Goal: Information Seeking & Learning: Check status

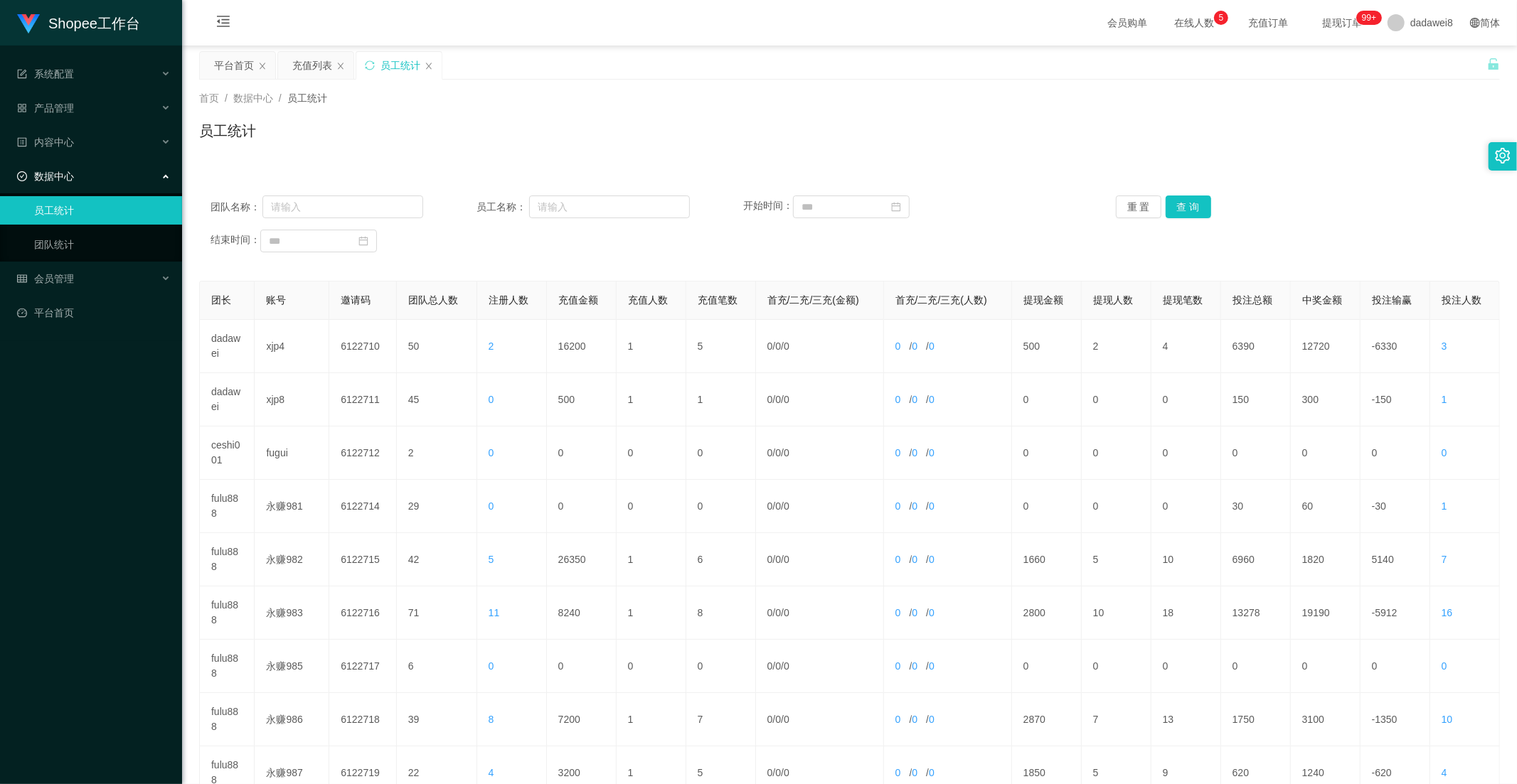
scroll to position [145, 0]
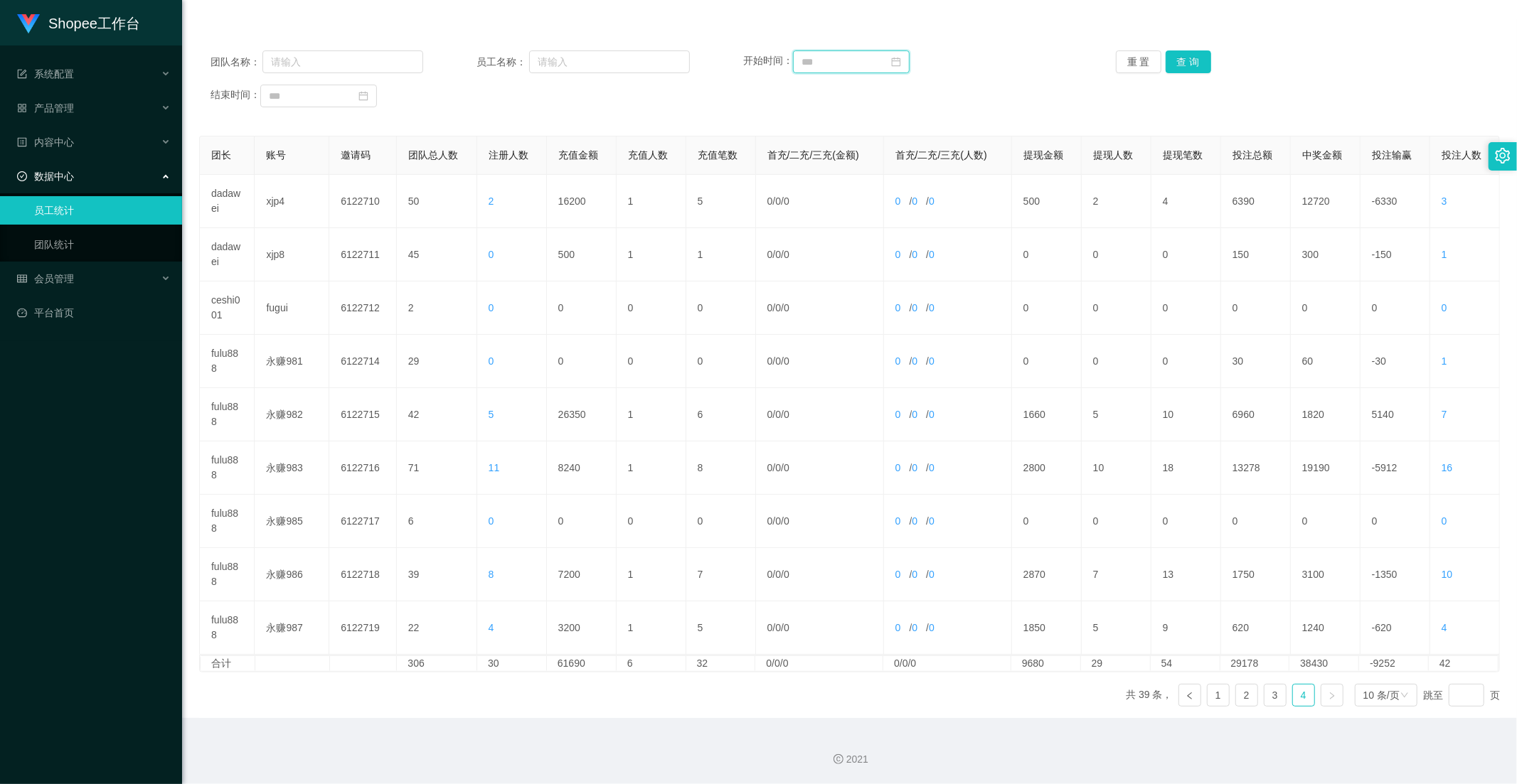
click at [826, 64] on input at bounding box center [851, 62] width 116 height 23
drag, startPoint x: 914, startPoint y: 143, endPoint x: 956, endPoint y: 139, distance: 42.2
click at [914, 143] on div "1" at bounding box center [914, 139] width 17 height 17
type input "**********"
drag, startPoint x: 1191, startPoint y: 61, endPoint x: 1186, endPoint y: 77, distance: 16.8
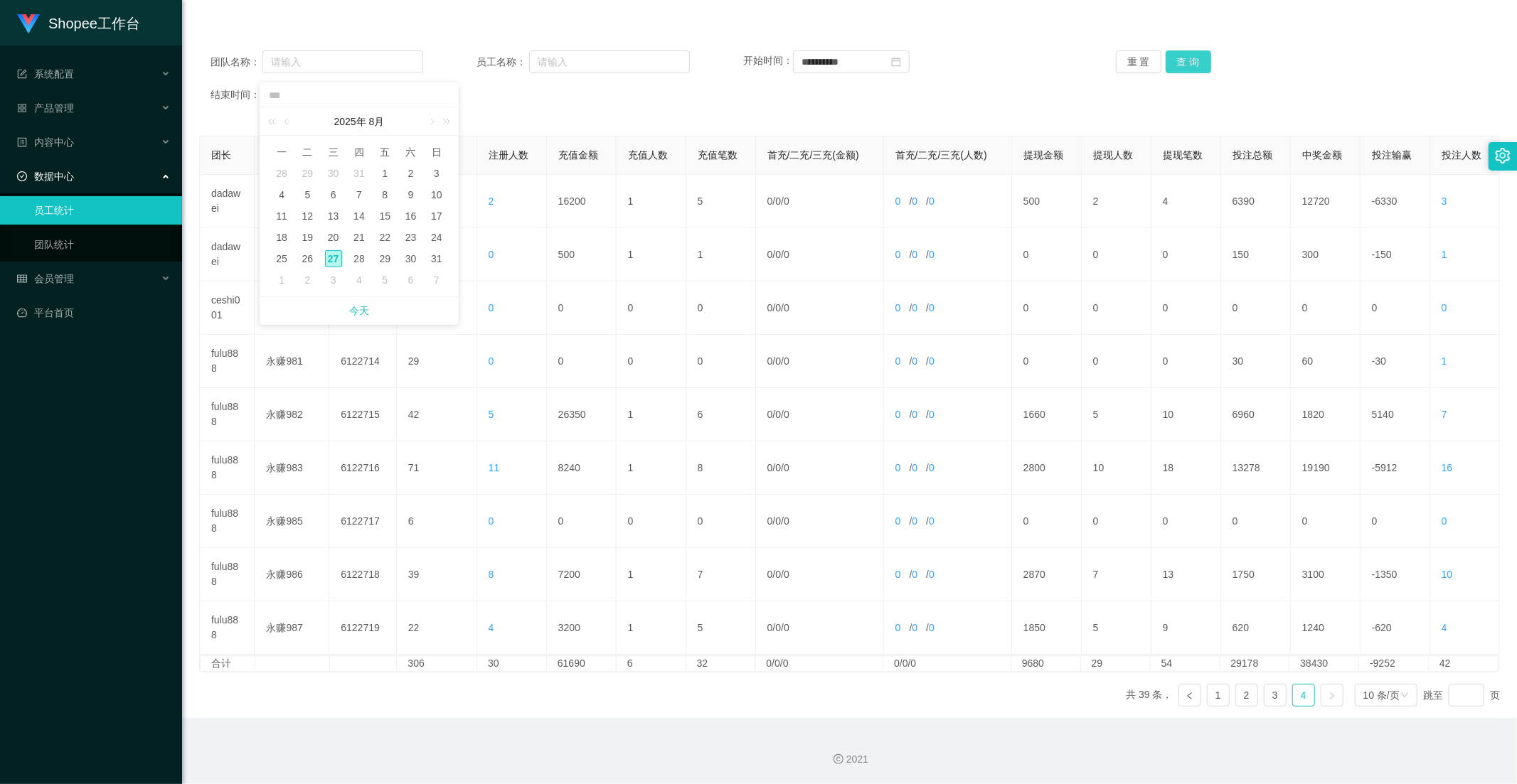
click at [1191, 61] on button "查 询" at bounding box center [1189, 62] width 46 height 23
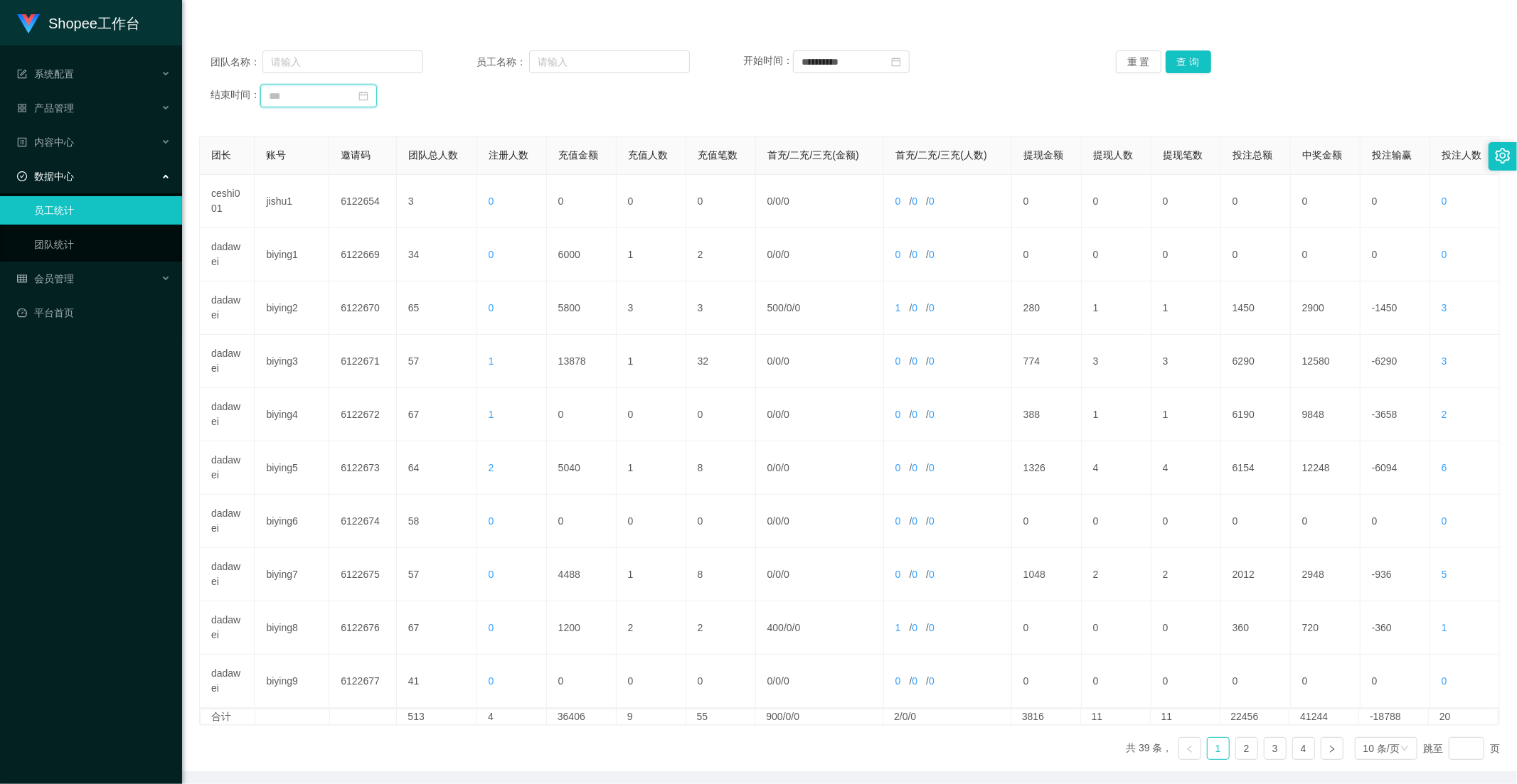
click at [351, 100] on input at bounding box center [318, 95] width 116 height 23
click at [332, 259] on div "27" at bounding box center [333, 259] width 17 height 17
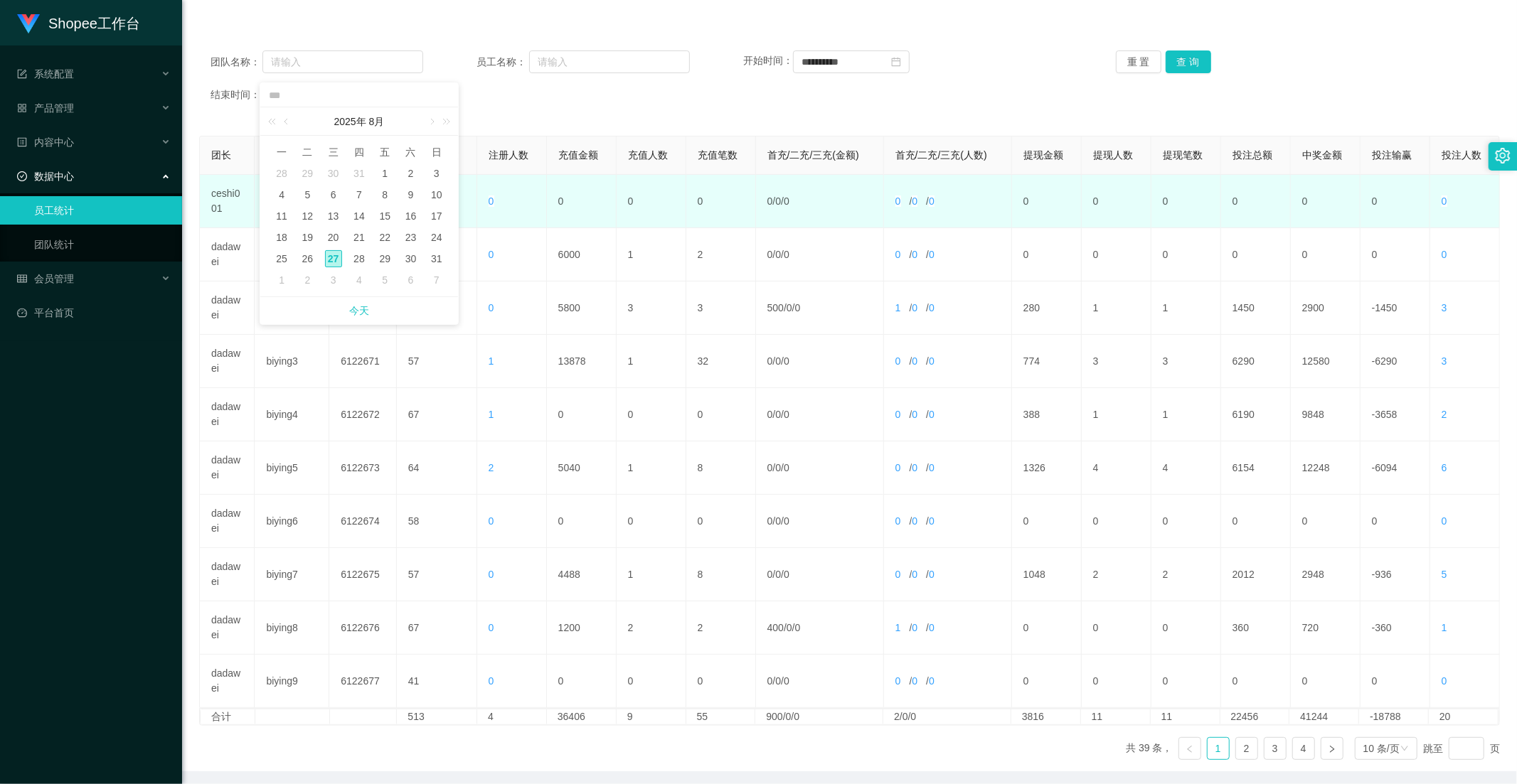
type input "**********"
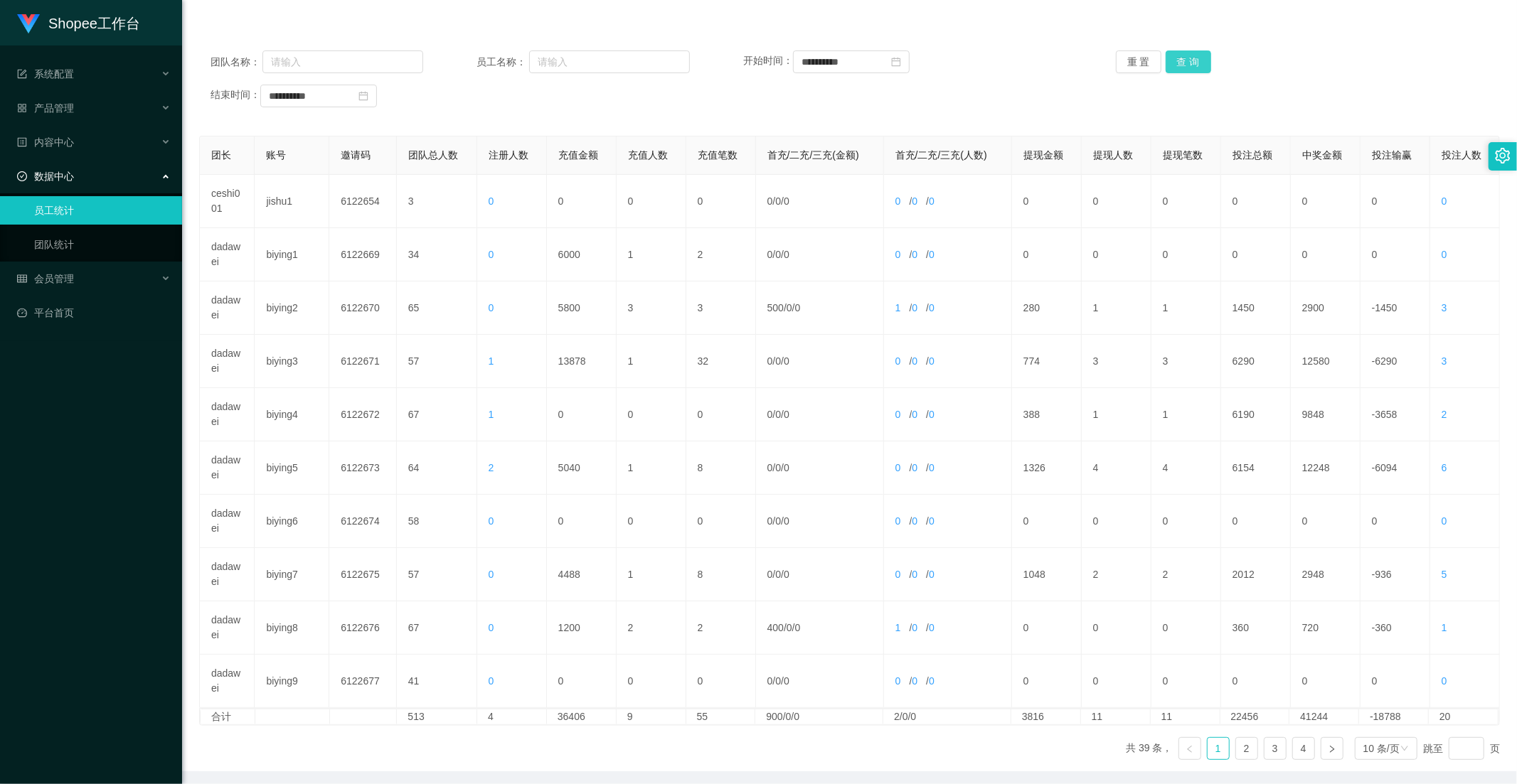
click at [1168, 61] on button "查 询" at bounding box center [1189, 62] width 46 height 23
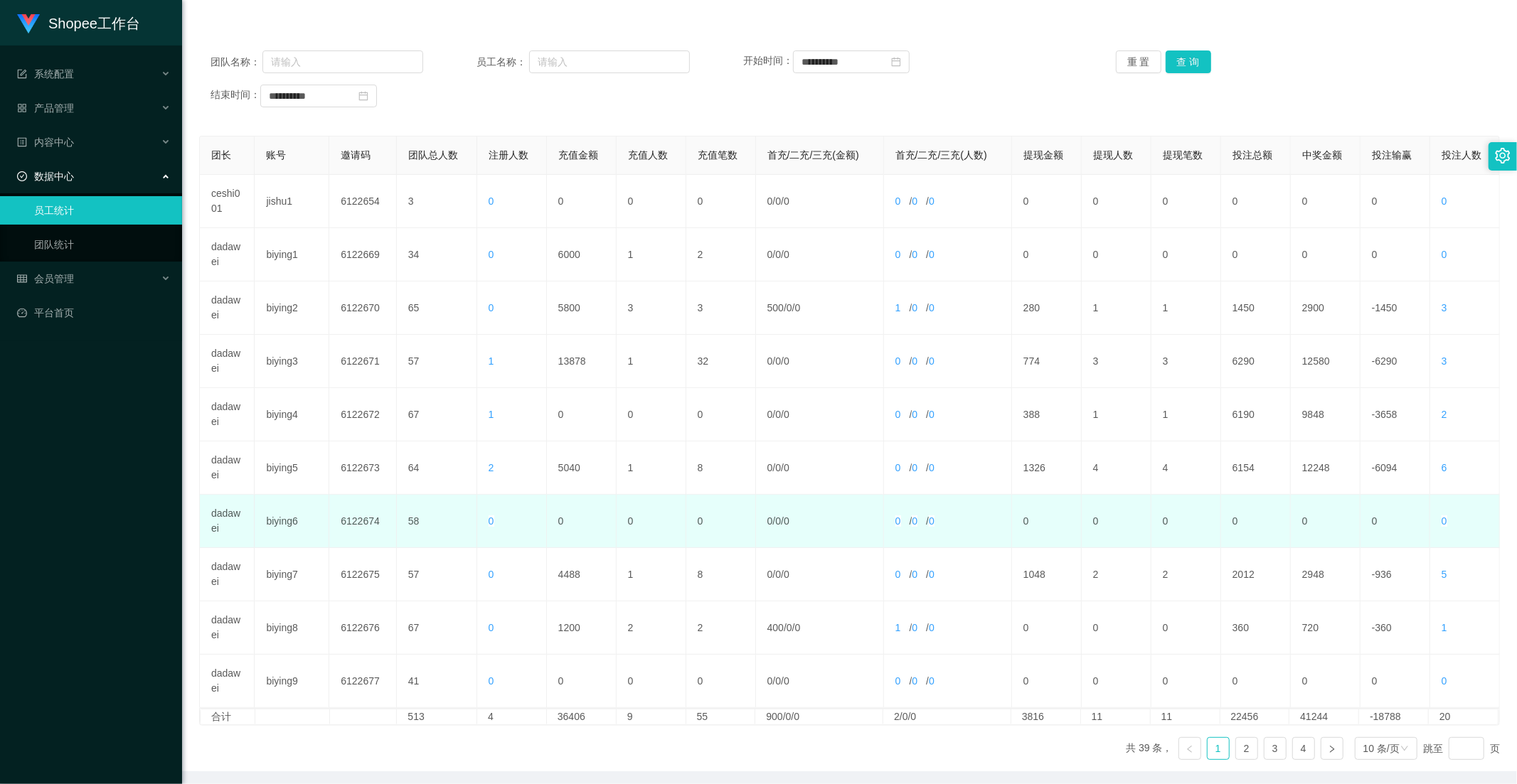
scroll to position [199, 0]
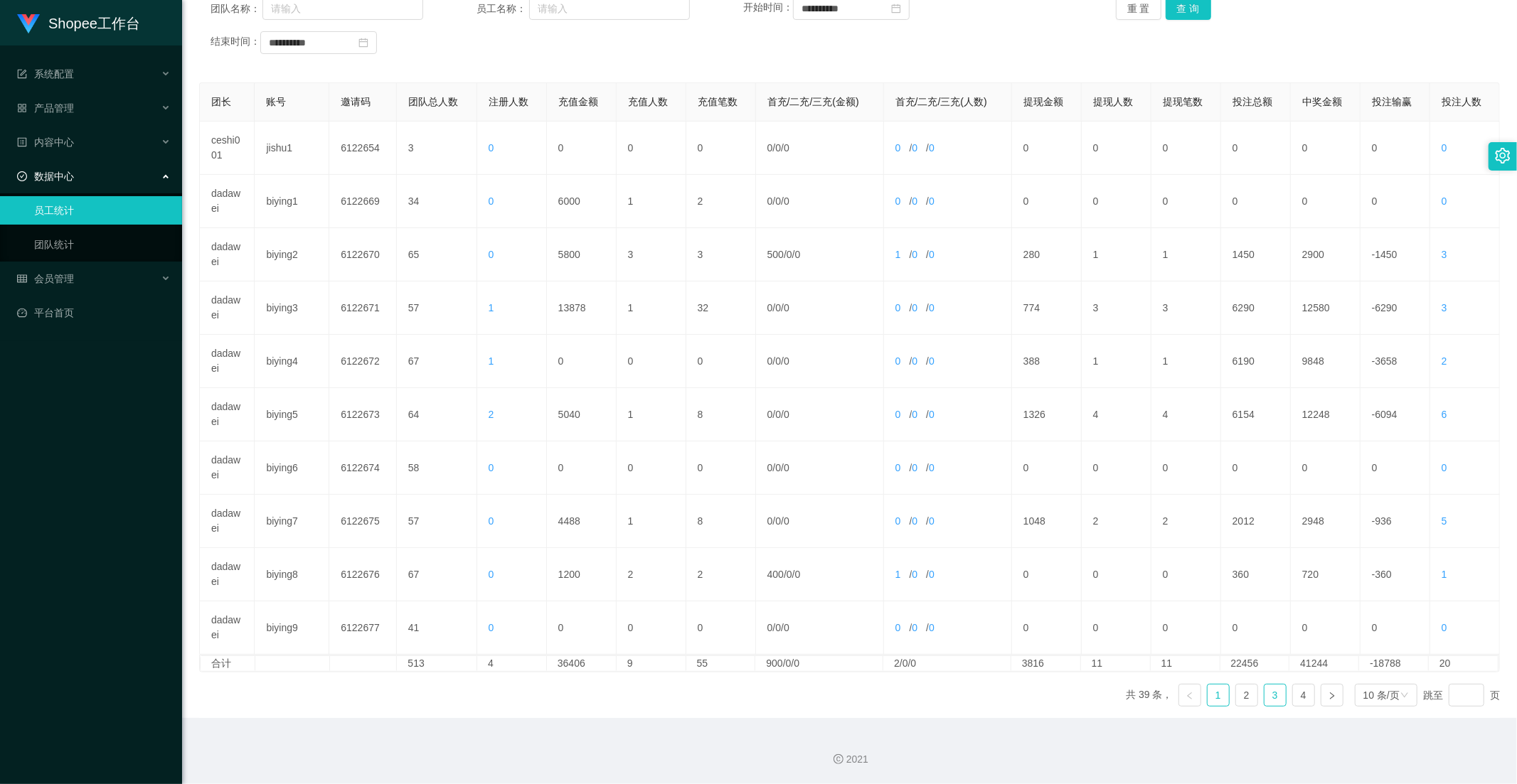
click at [1265, 698] on link "3" at bounding box center [1275, 695] width 21 height 21
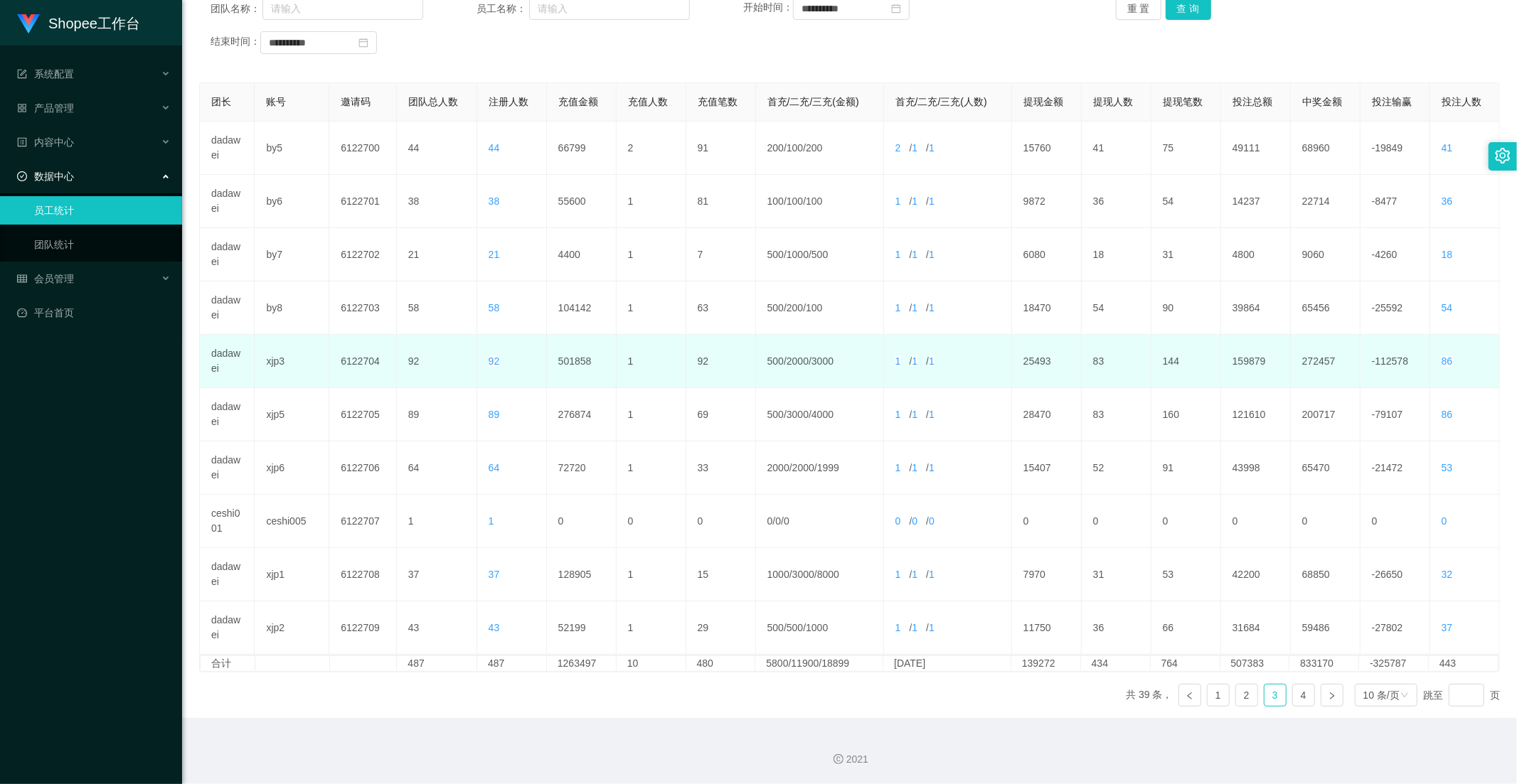
click at [575, 368] on td "501858" at bounding box center [582, 361] width 70 height 53
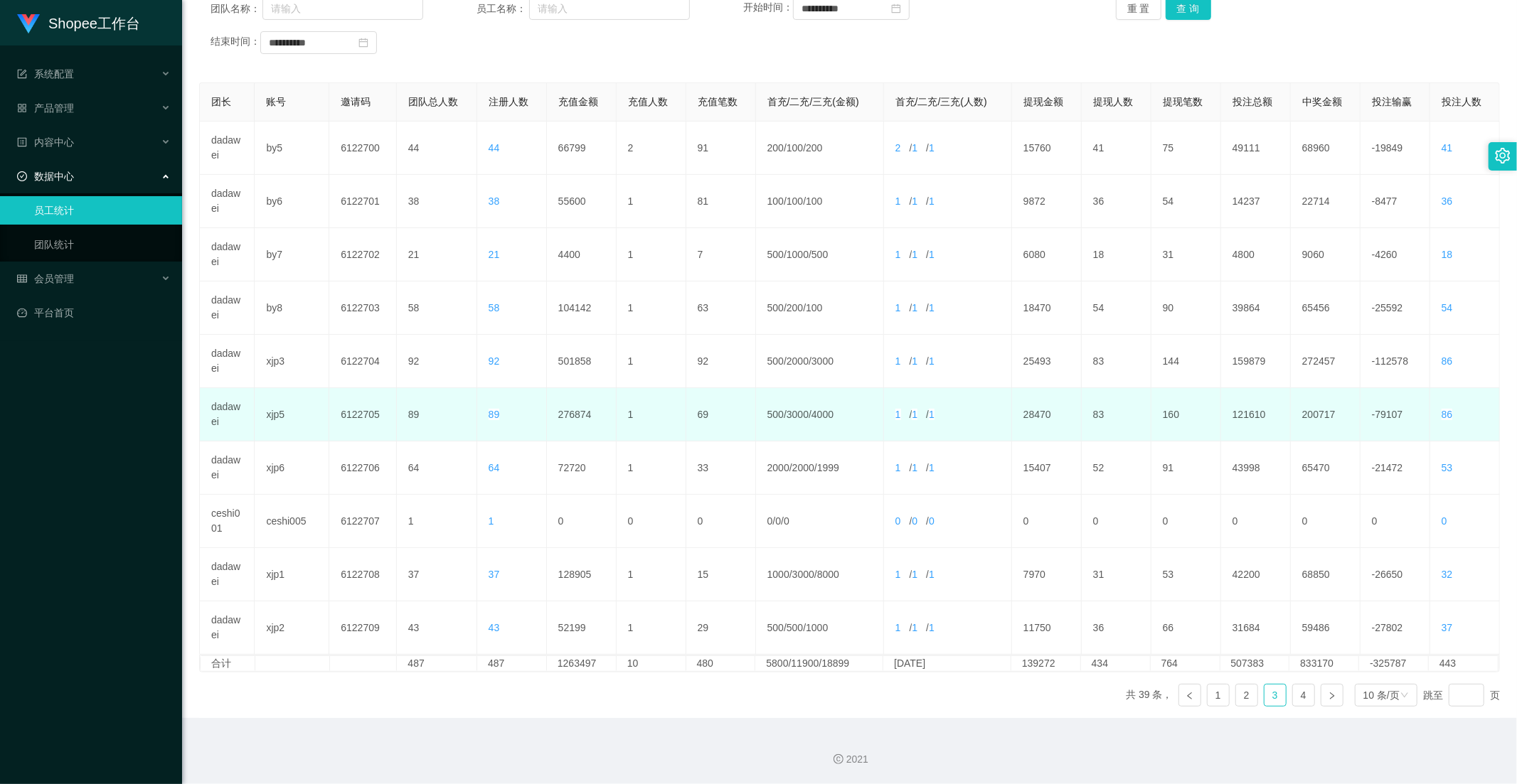
click at [577, 403] on td "276874" at bounding box center [582, 414] width 70 height 53
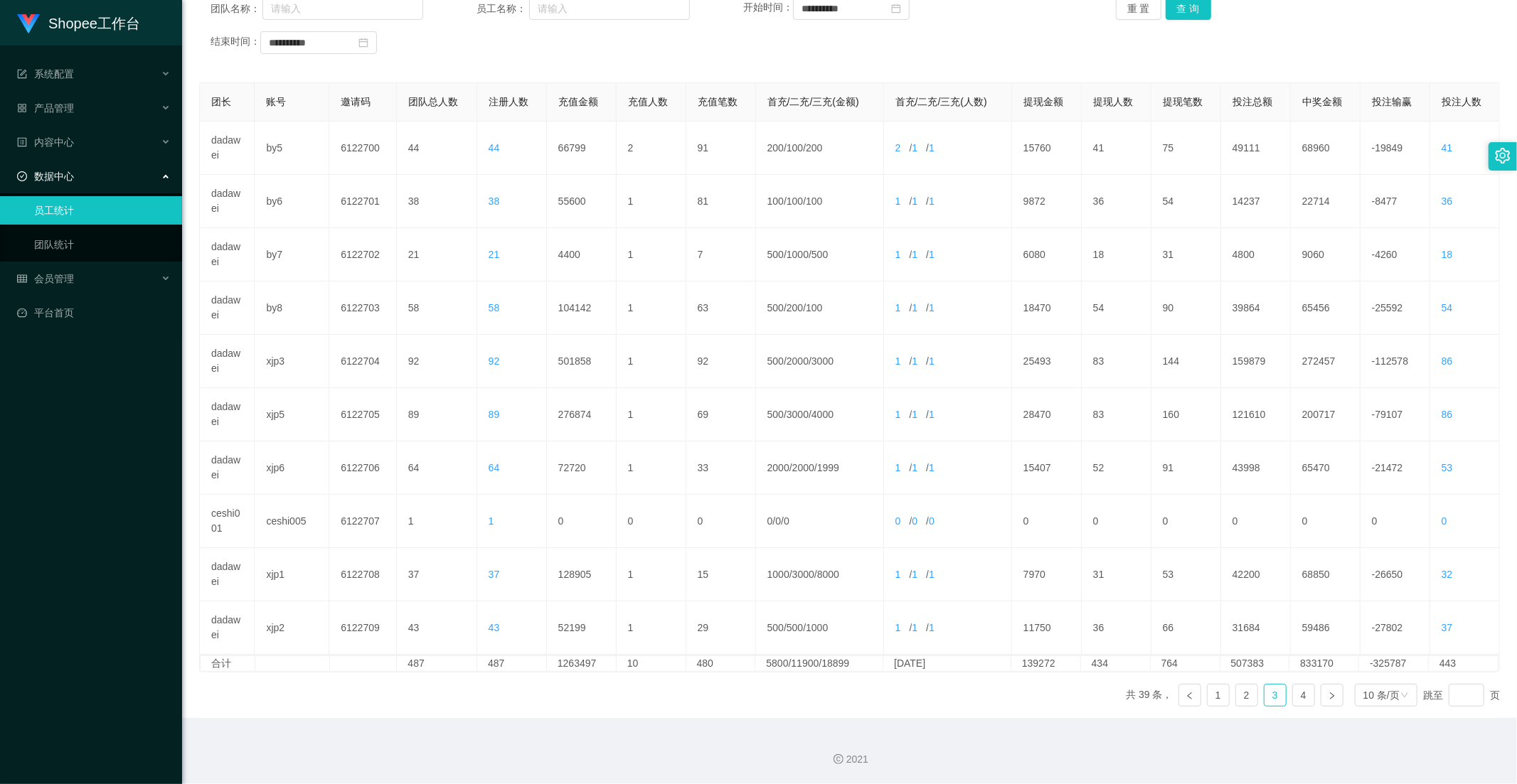
scroll to position [0, 0]
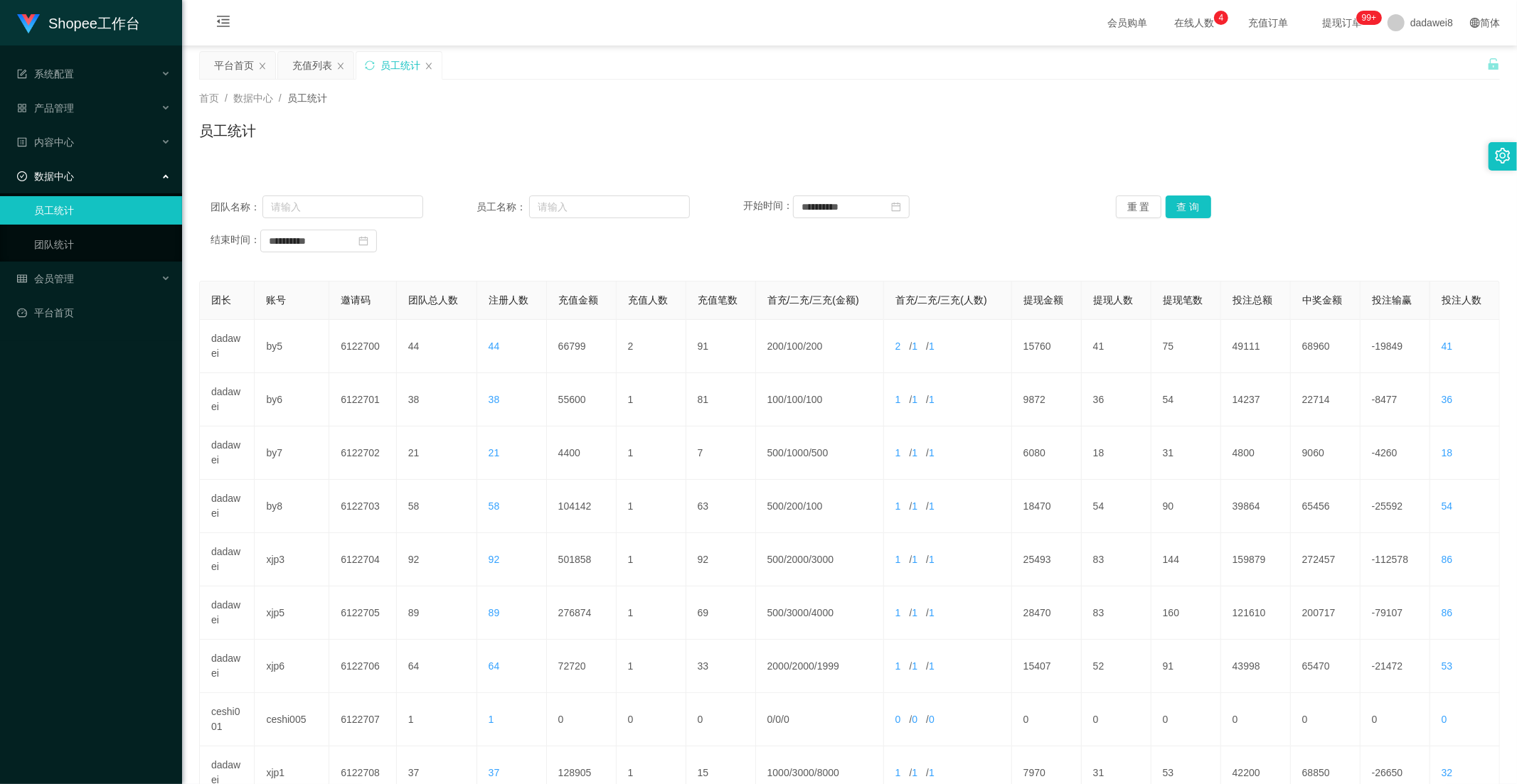
drag, startPoint x: 311, startPoint y: 74, endPoint x: 318, endPoint y: 95, distance: 22.1
click at [311, 74] on div "充值列表" at bounding box center [312, 65] width 40 height 27
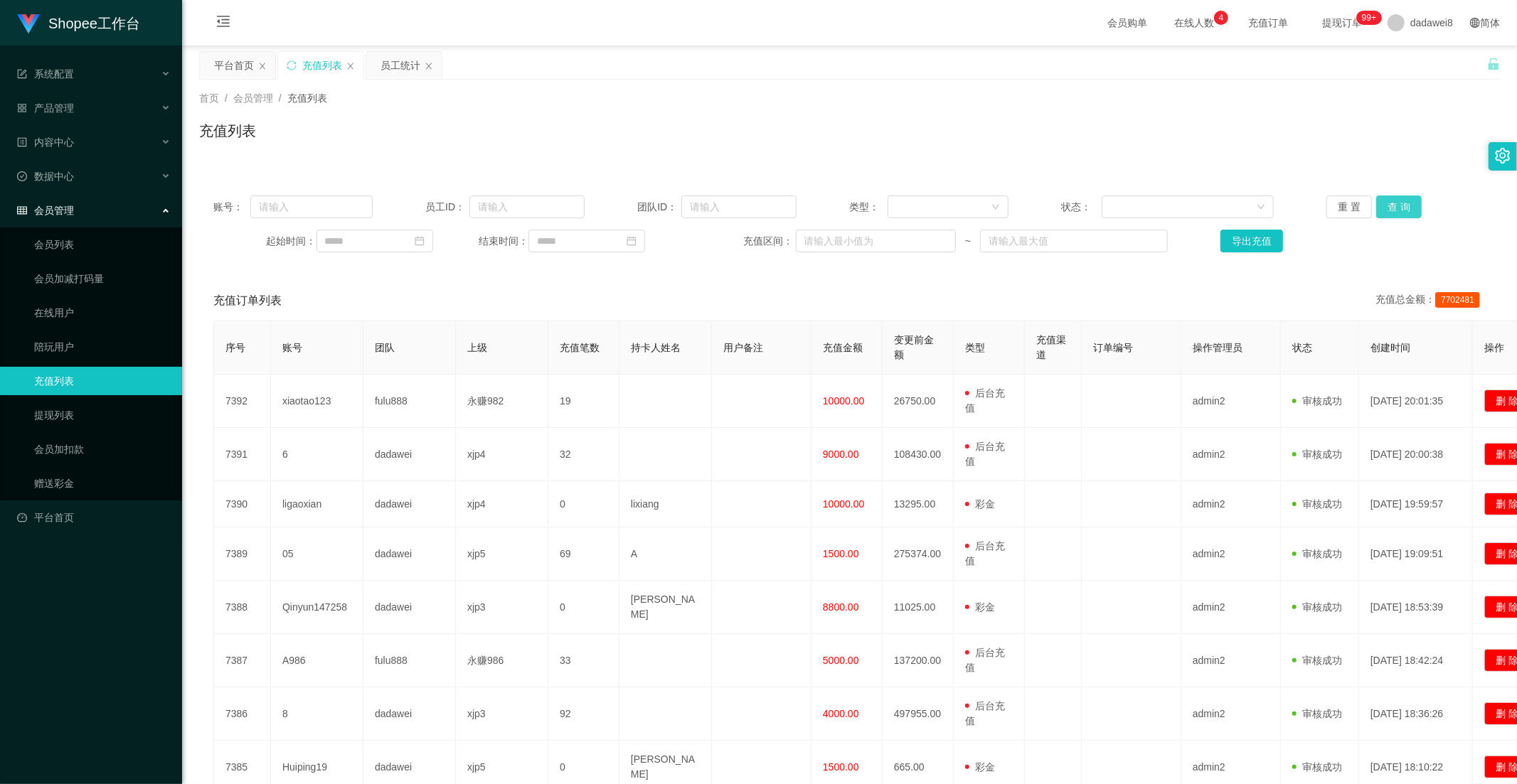
click at [1382, 209] on button "查 询" at bounding box center [1399, 207] width 46 height 23
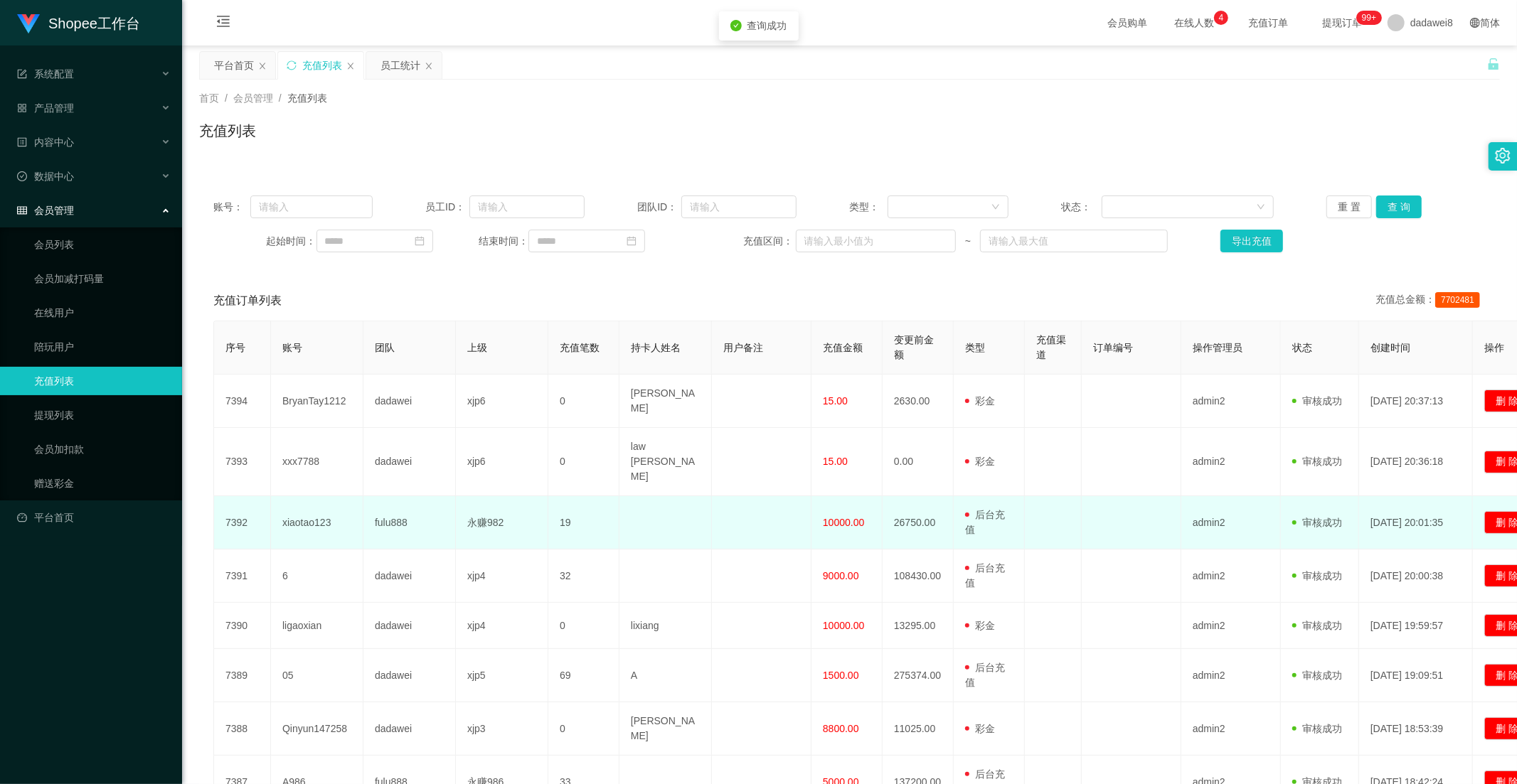
click at [847, 516] on span "10000.00" at bounding box center [843, 522] width 41 height 11
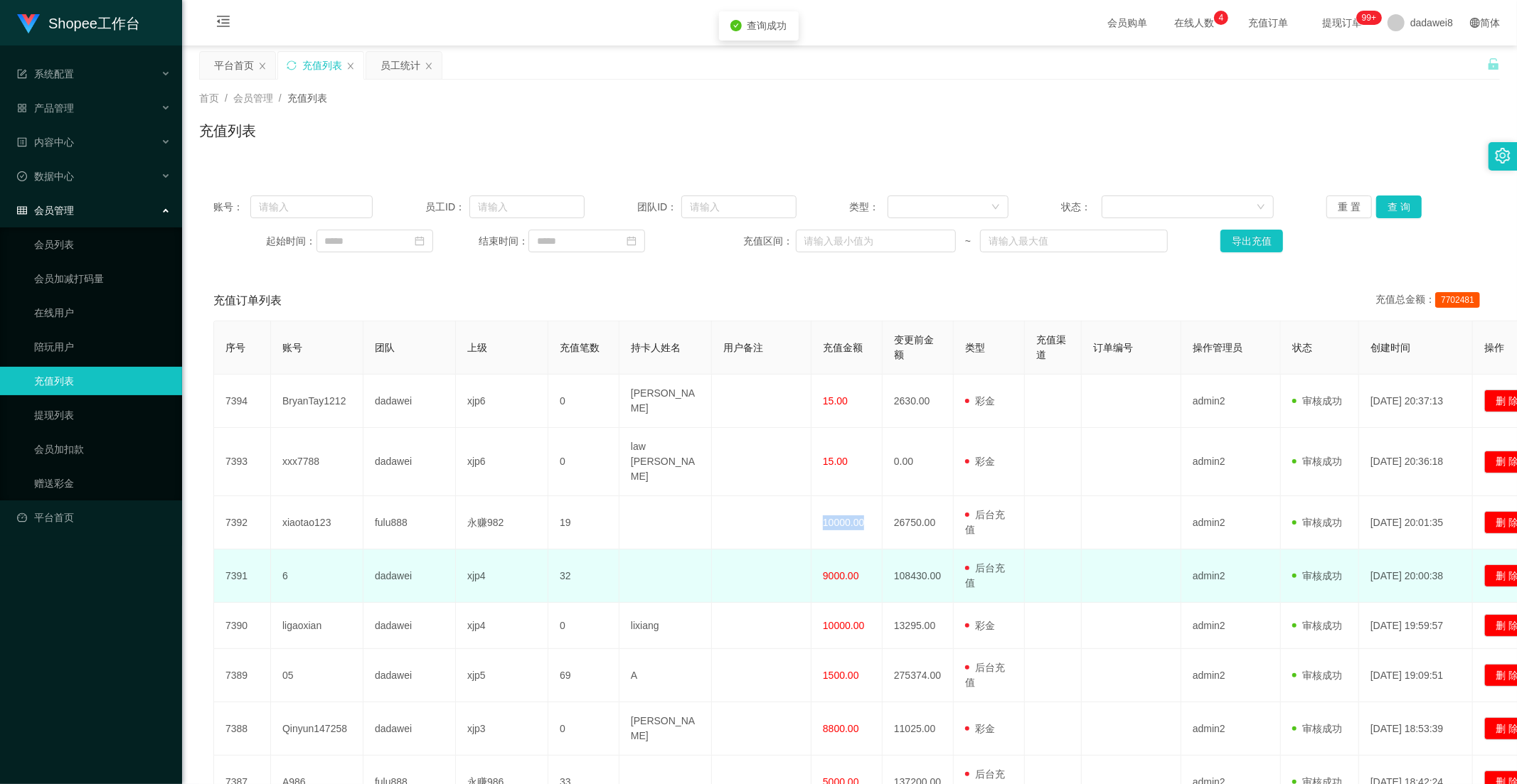
drag, startPoint x: 847, startPoint y: 496, endPoint x: 814, endPoint y: 521, distance: 41.4
click at [847, 516] on span "10000.00" at bounding box center [843, 522] width 41 height 11
click at [814, 549] on td "9000.00" at bounding box center [847, 576] width 71 height 53
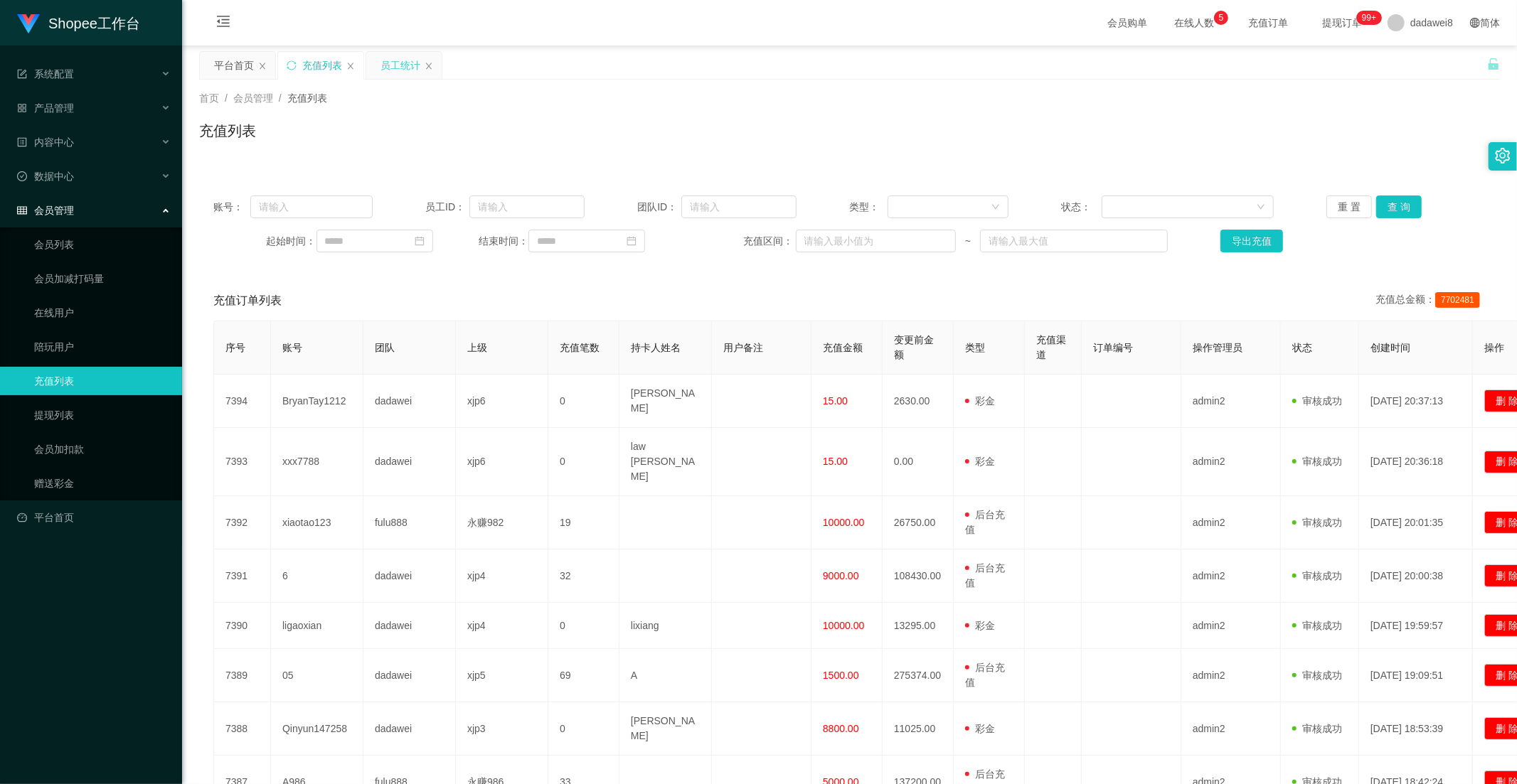
click at [386, 68] on div "员工统计" at bounding box center [400, 65] width 40 height 27
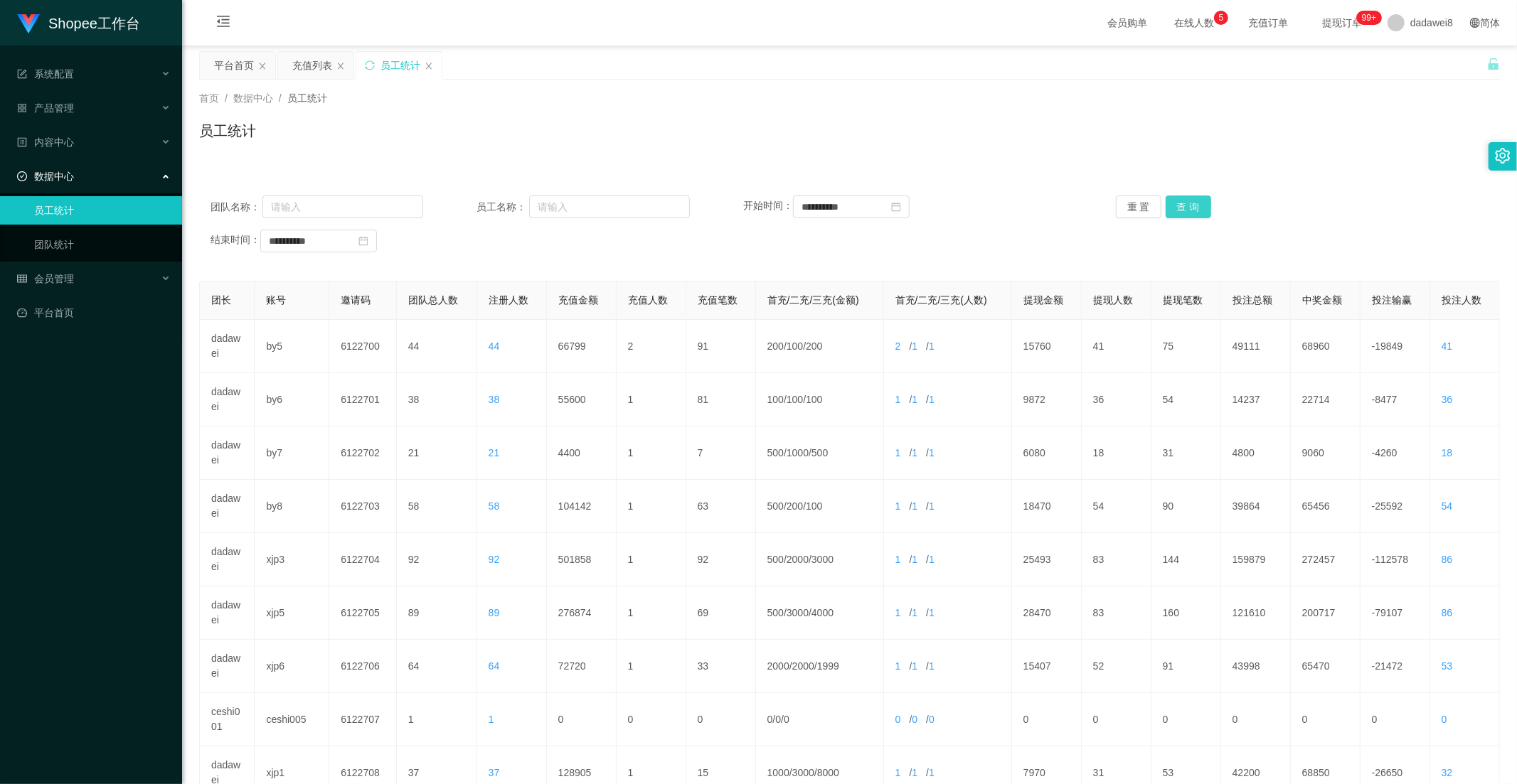
click at [1177, 209] on button "查 询" at bounding box center [1189, 207] width 46 height 23
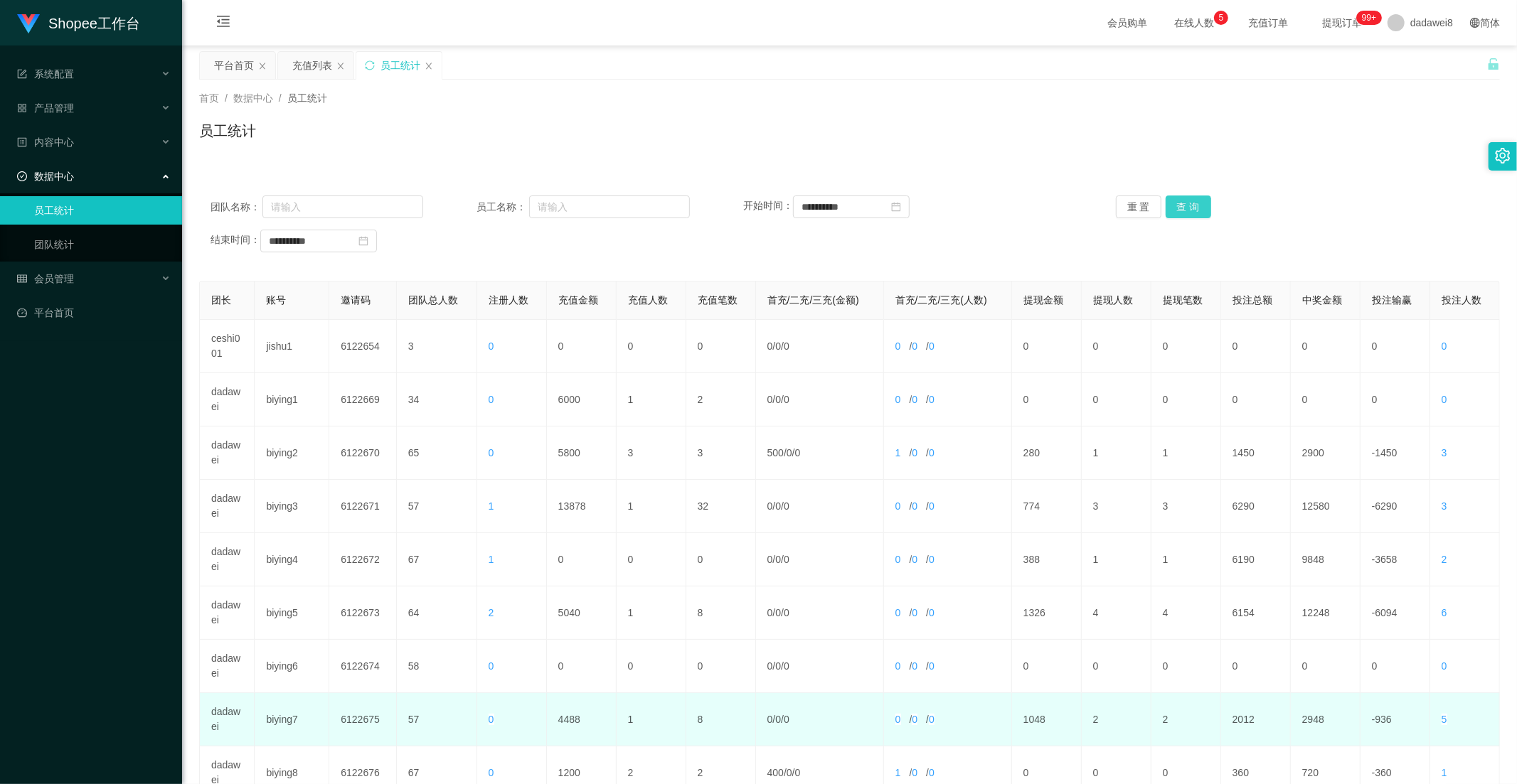
scroll to position [199, 0]
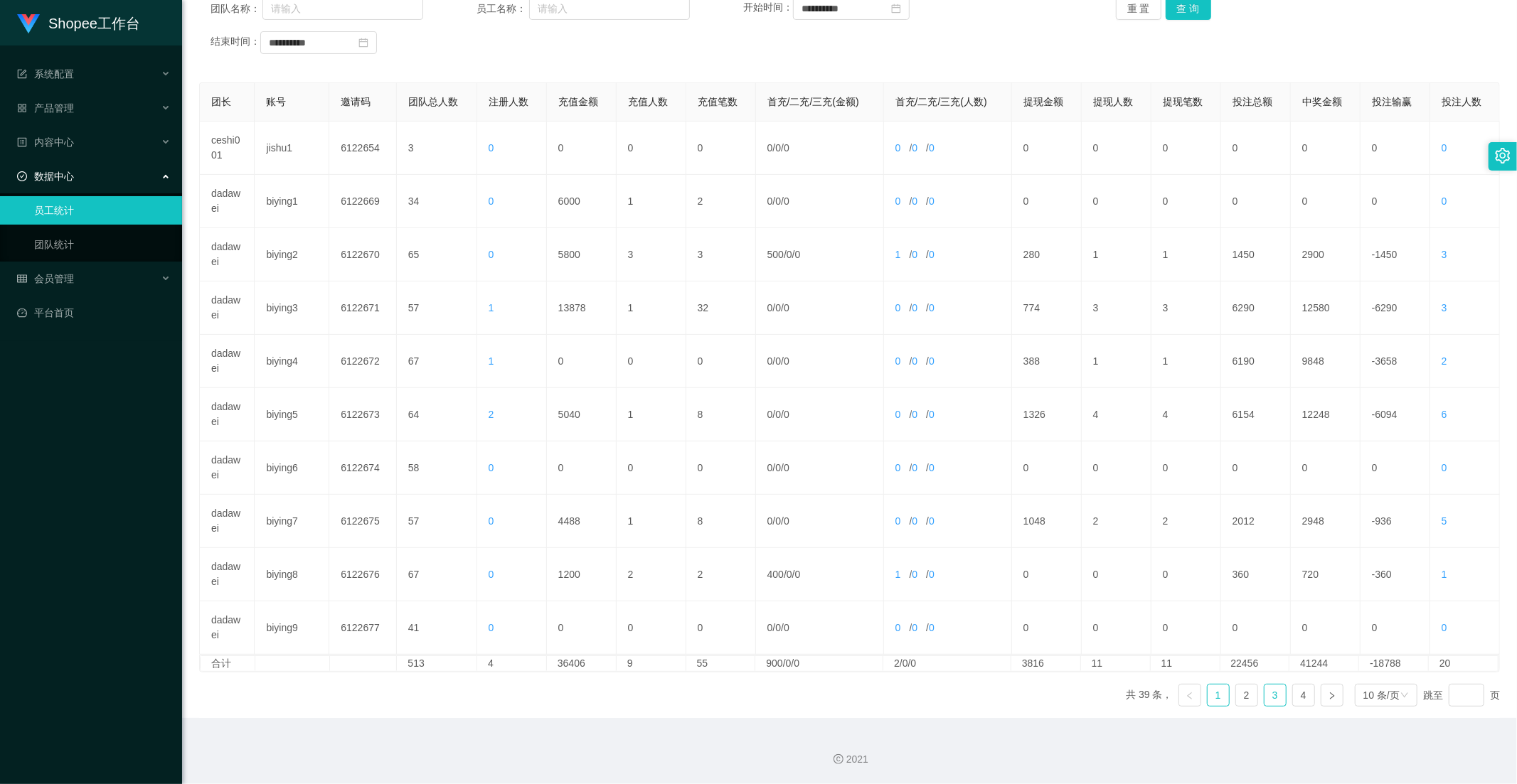
click at [1265, 693] on link "3" at bounding box center [1275, 695] width 21 height 21
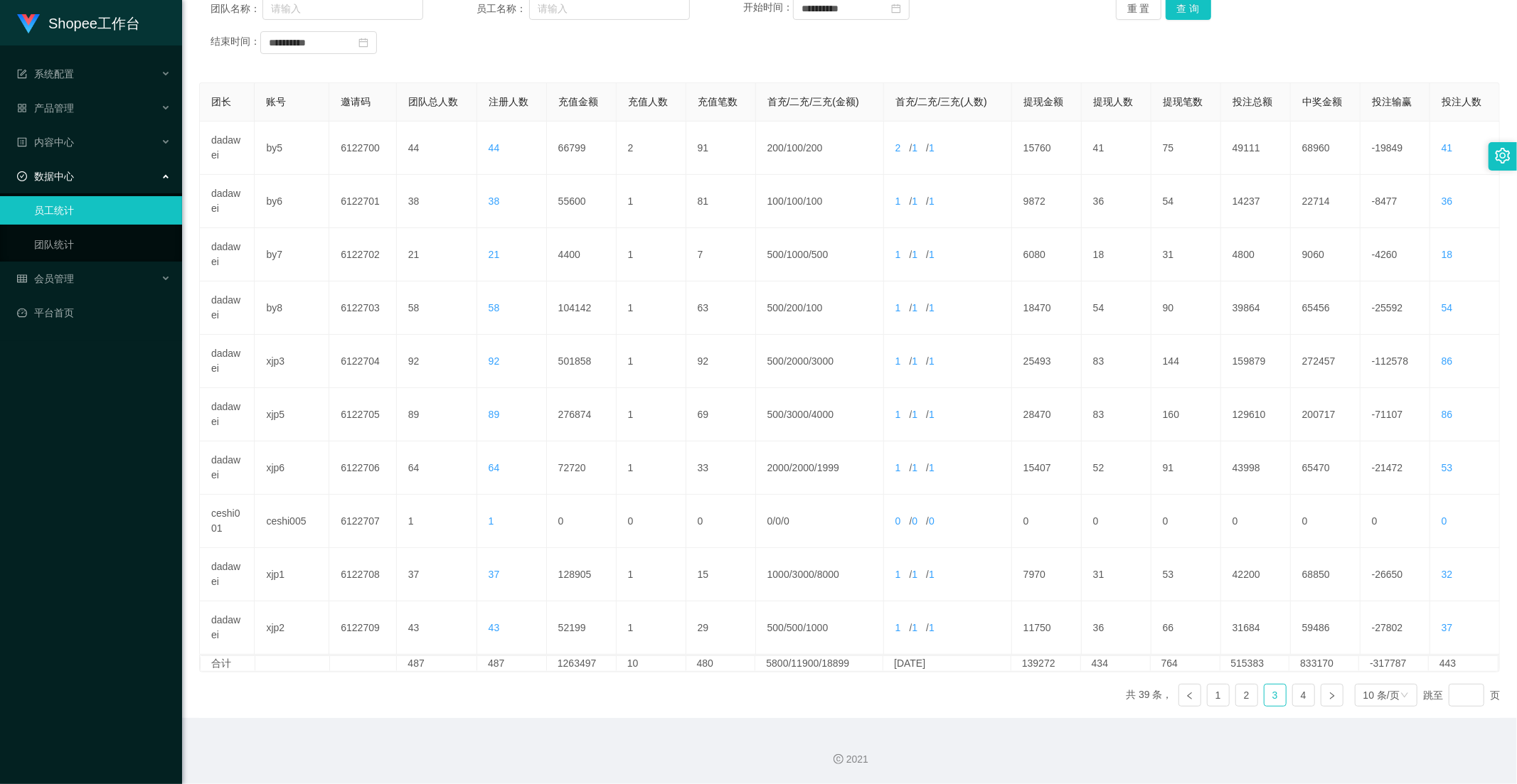
scroll to position [0, 0]
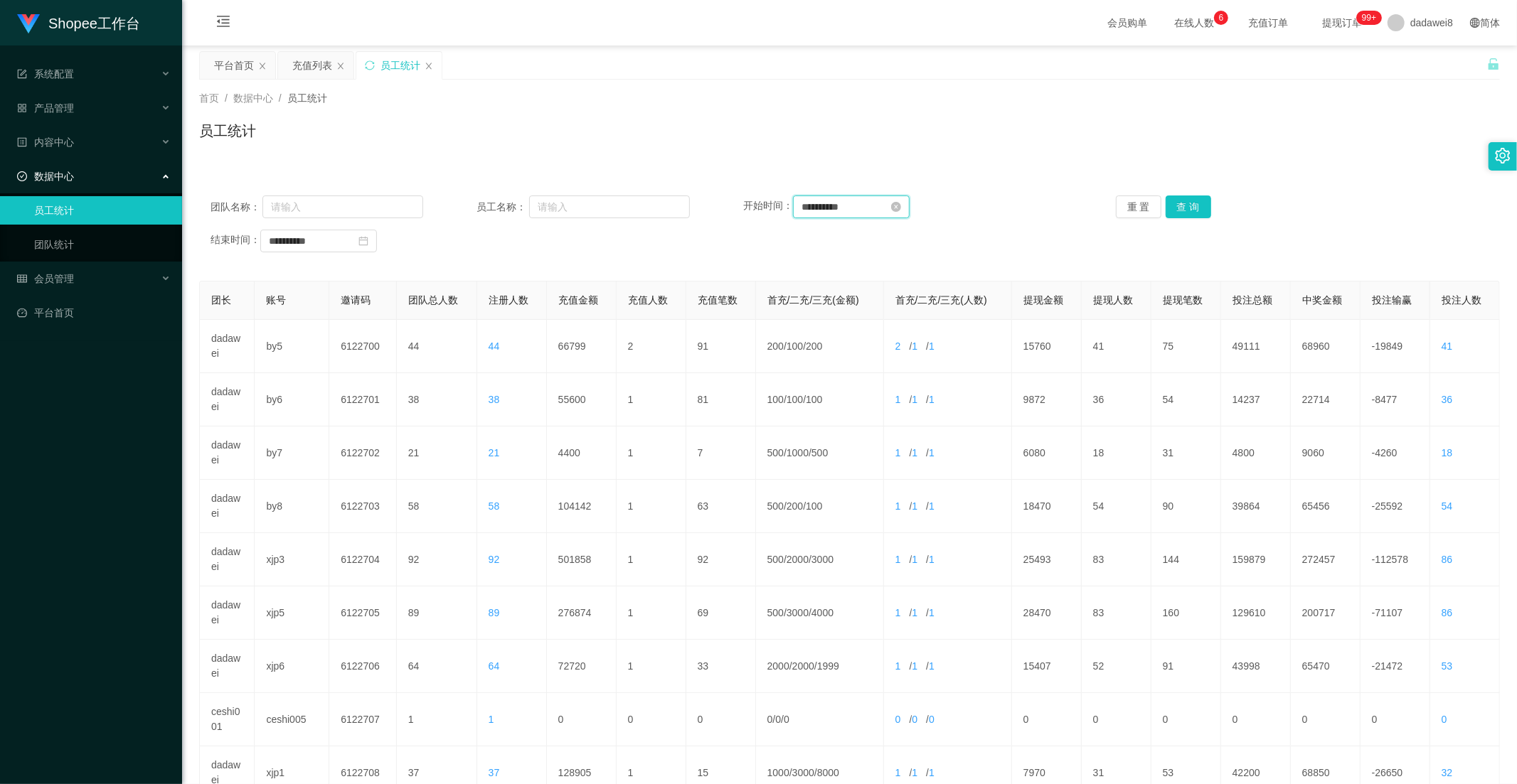
click at [849, 209] on input "**********" at bounding box center [851, 207] width 116 height 23
click at [865, 365] on div "27" at bounding box center [863, 370] width 17 height 17
type input "**********"
click at [329, 405] on div "27" at bounding box center [333, 403] width 17 height 17
click at [1195, 211] on button "查 询" at bounding box center [1189, 207] width 46 height 23
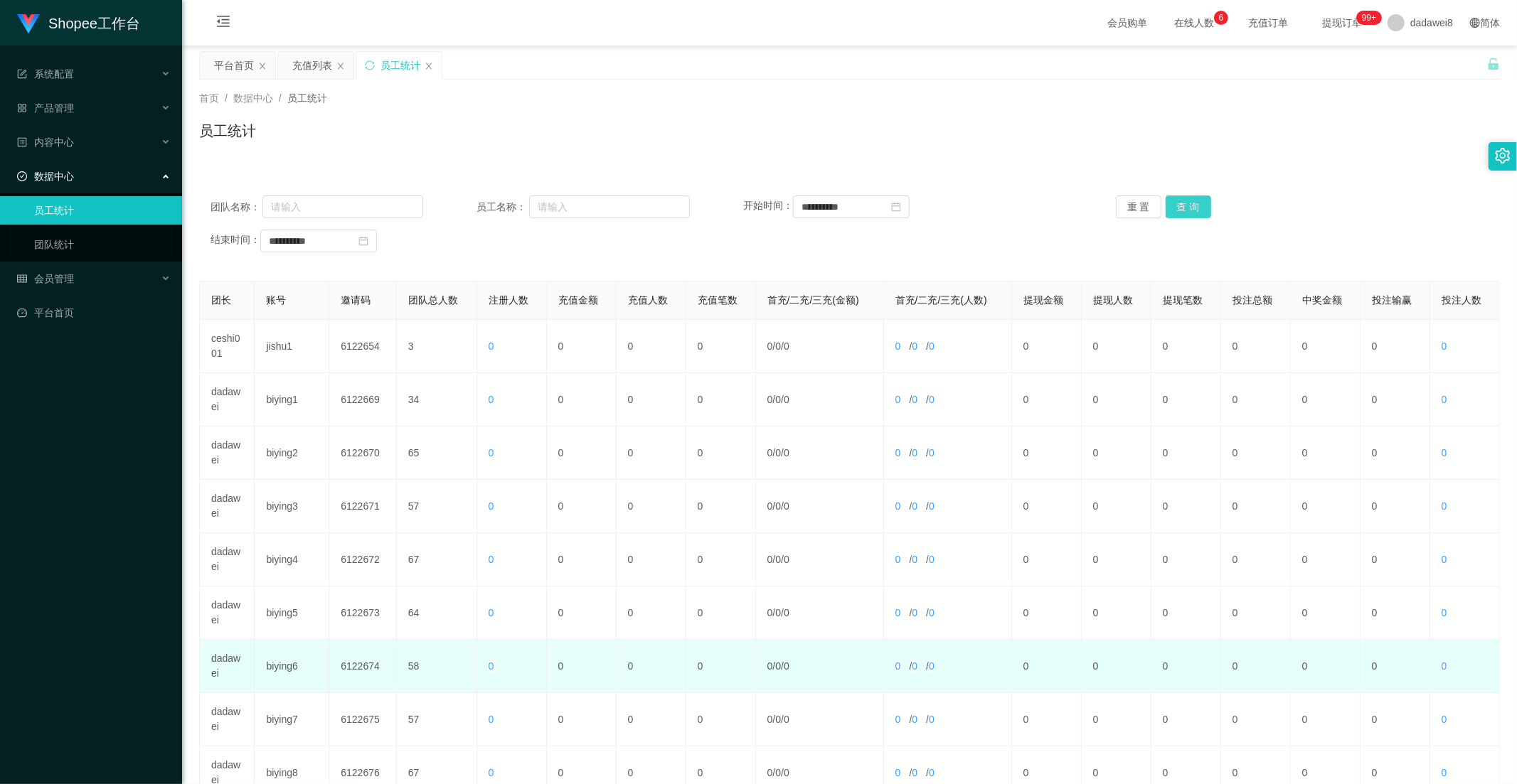
scroll to position [199, 0]
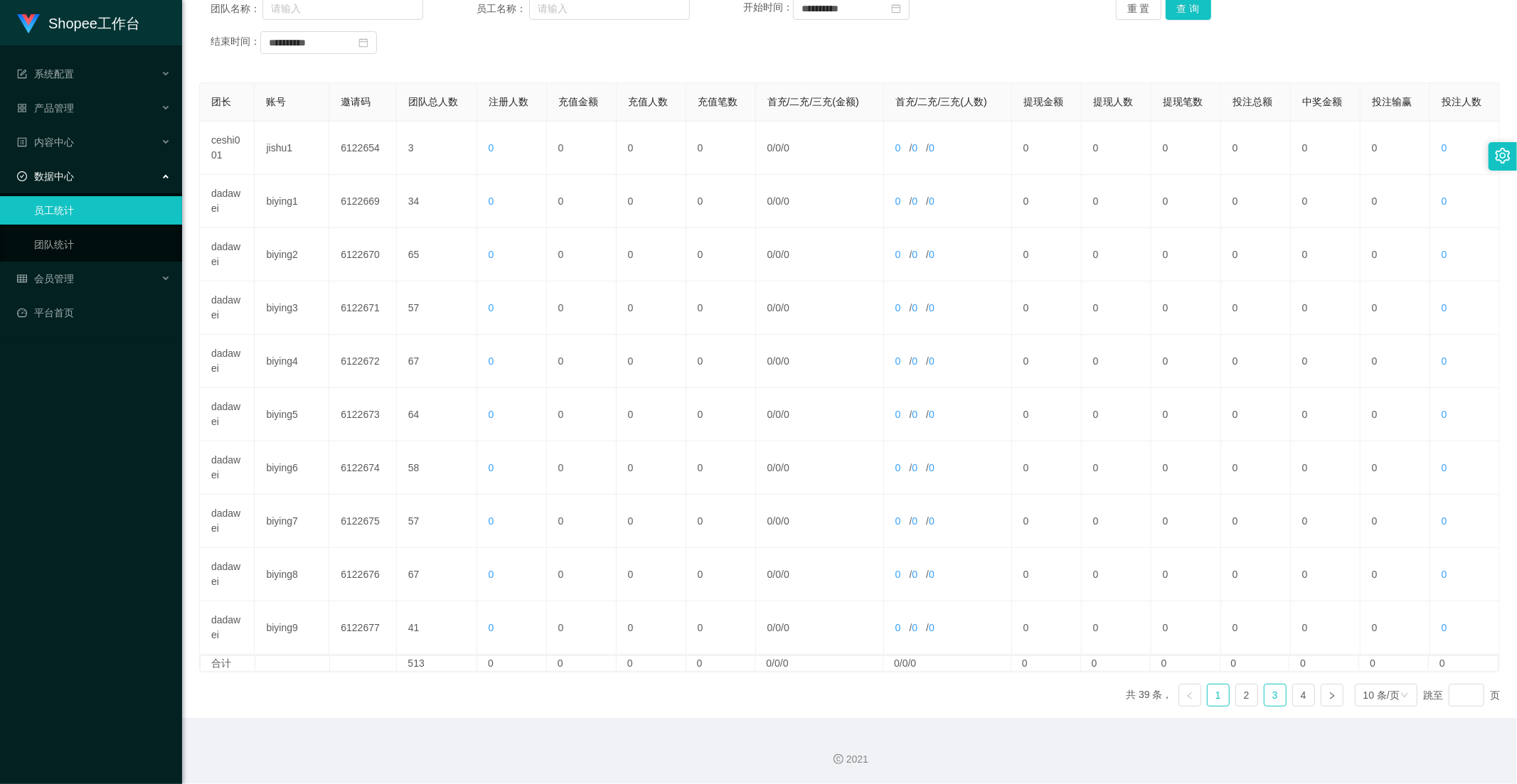
click at [1265, 696] on link "3" at bounding box center [1275, 695] width 21 height 21
click at [1292, 695] on link "4" at bounding box center [1303, 695] width 21 height 21
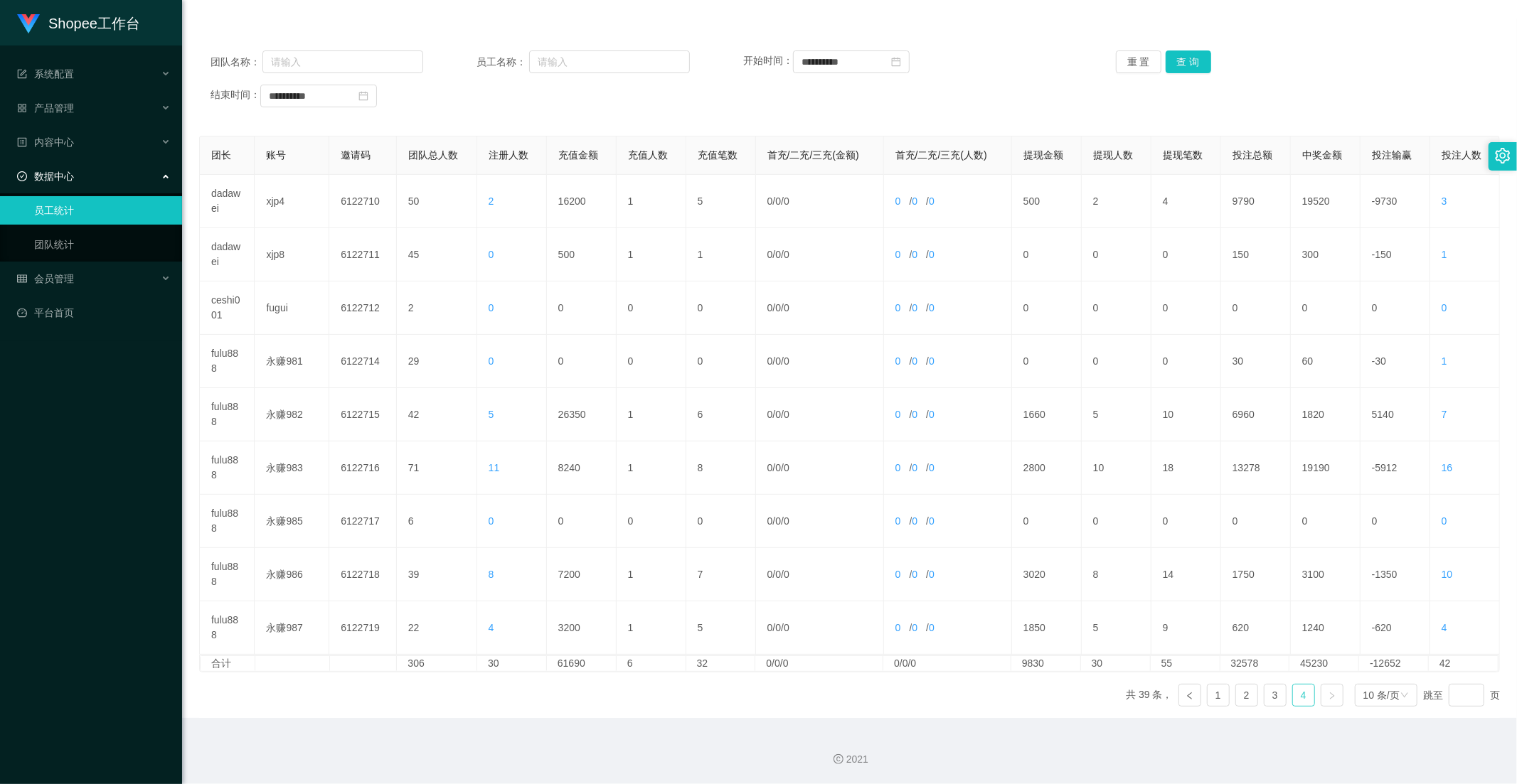
scroll to position [0, 0]
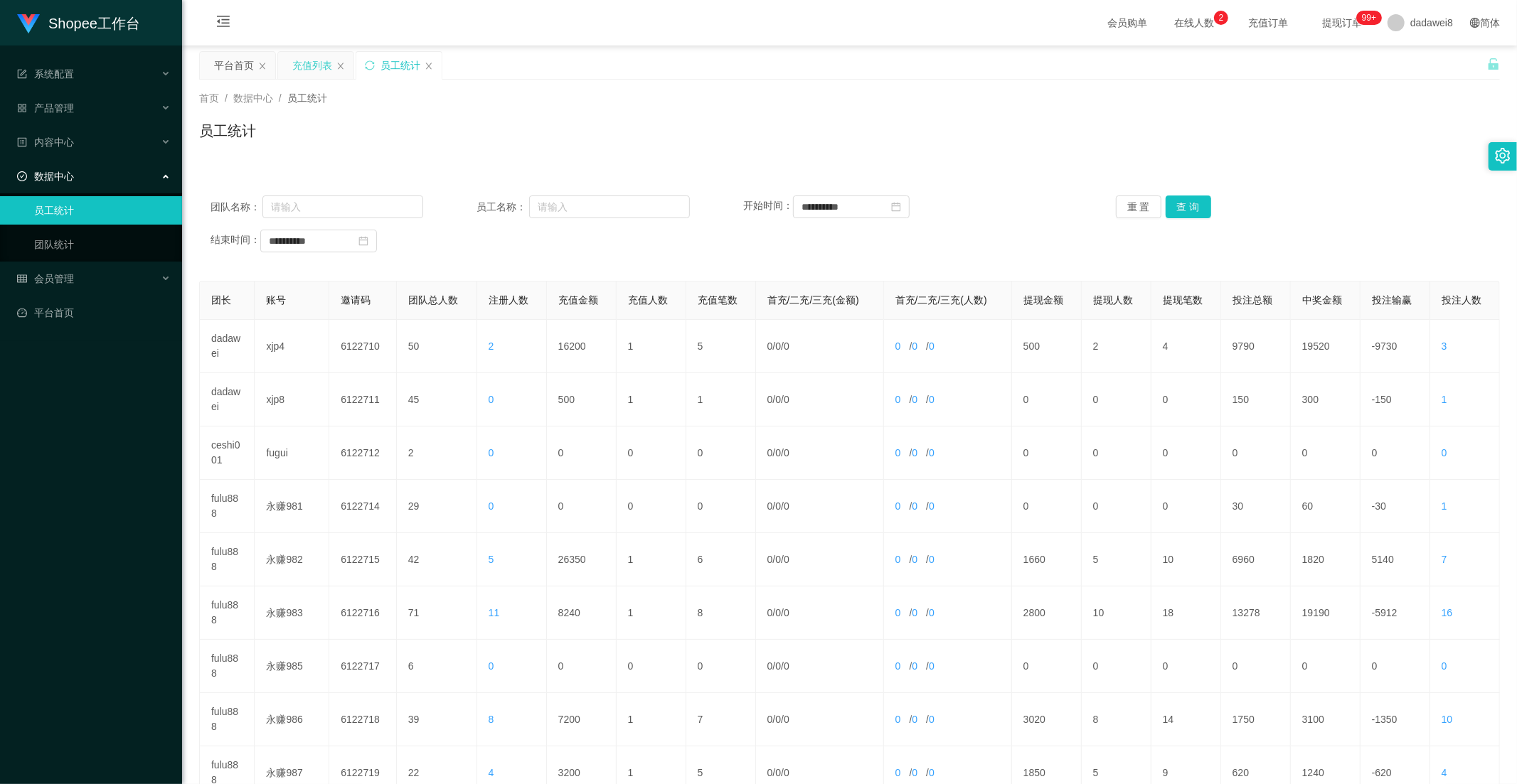
click at [317, 65] on div "充值列表" at bounding box center [312, 65] width 40 height 27
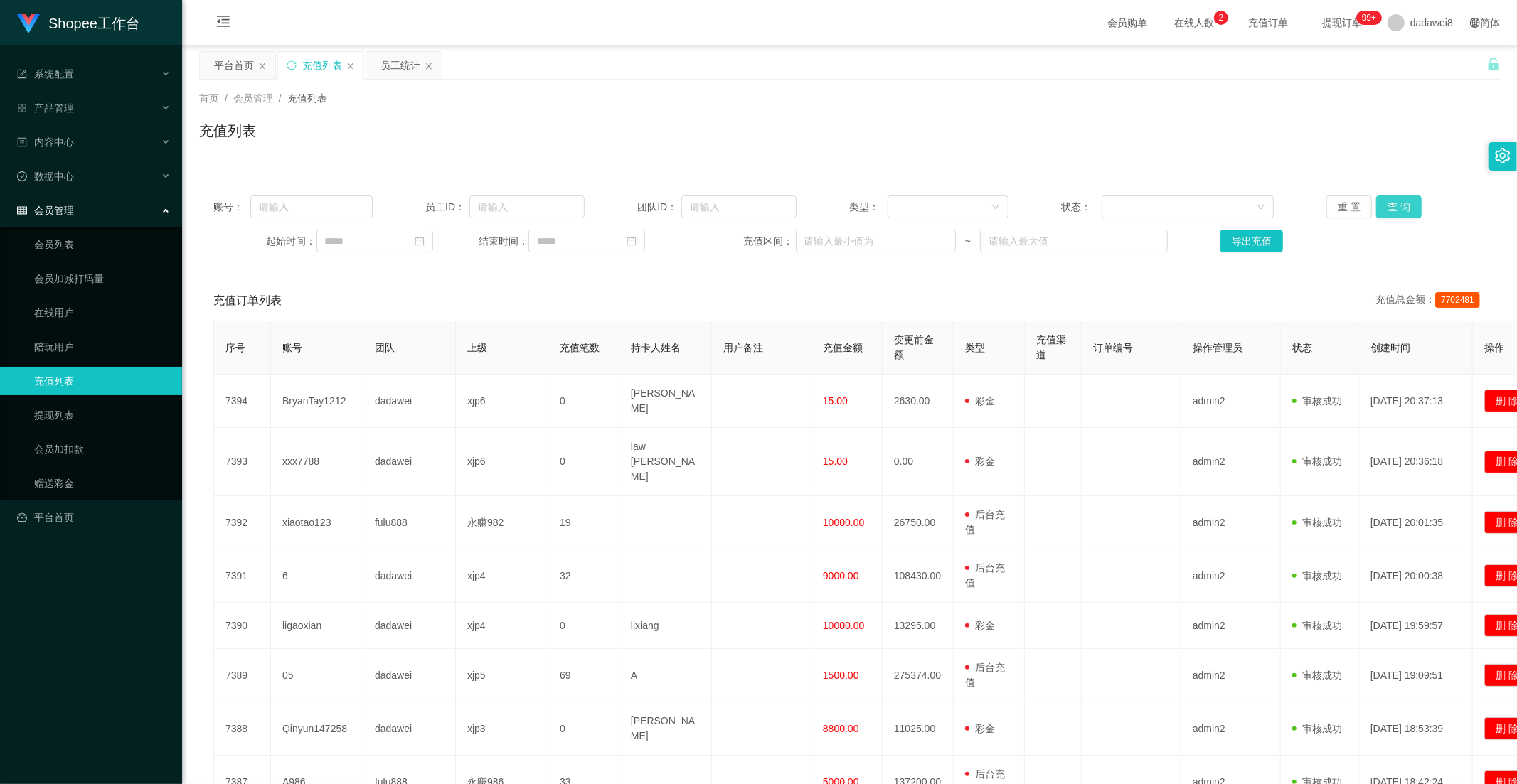
click at [1387, 203] on button "查 询" at bounding box center [1399, 207] width 46 height 23
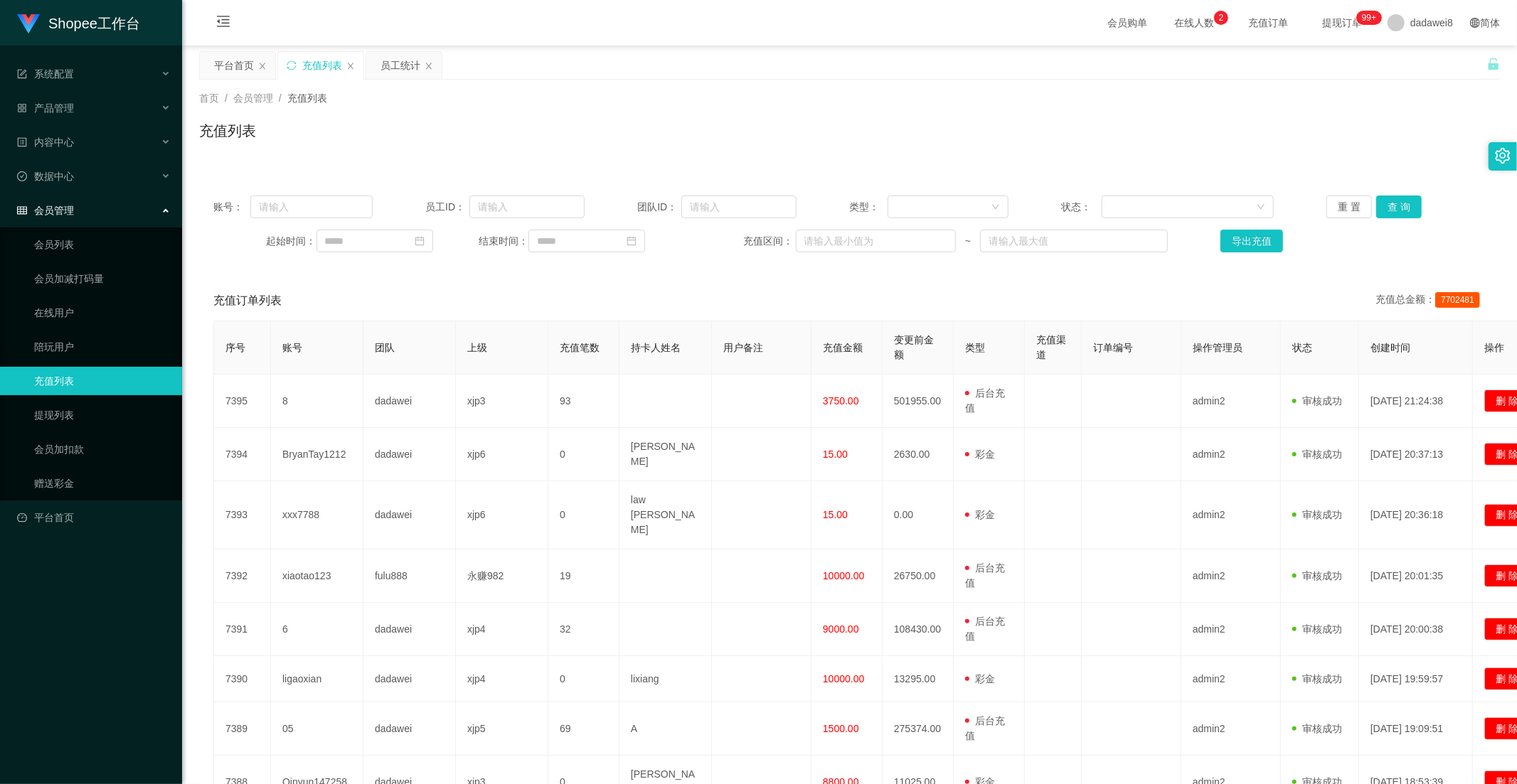
drag, startPoint x: 417, startPoint y: 74, endPoint x: 394, endPoint y: 115, distance: 47.0
click at [417, 74] on div "员工统计" at bounding box center [400, 65] width 40 height 27
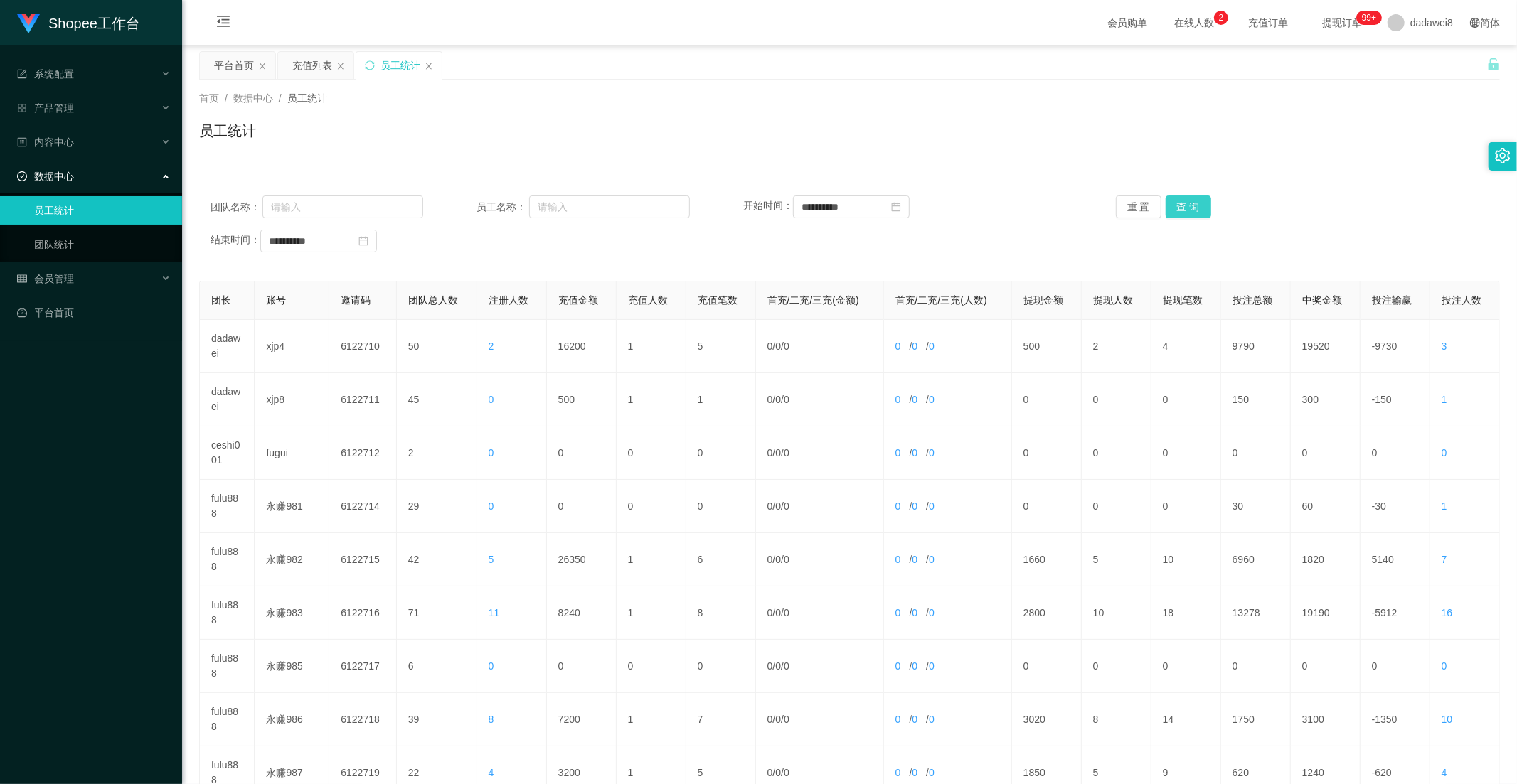
click at [1181, 202] on button "查 询" at bounding box center [1189, 207] width 46 height 23
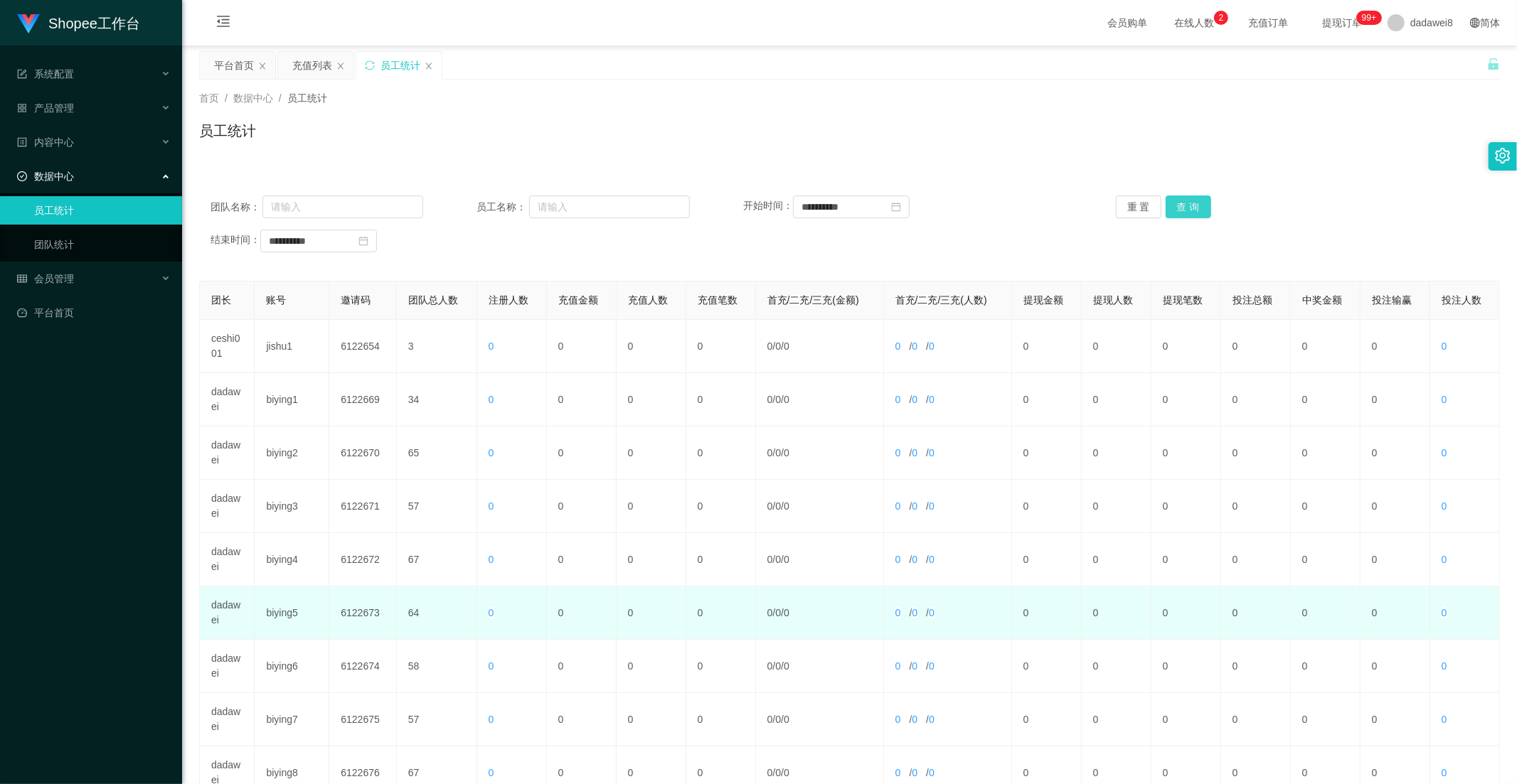
scroll to position [199, 0]
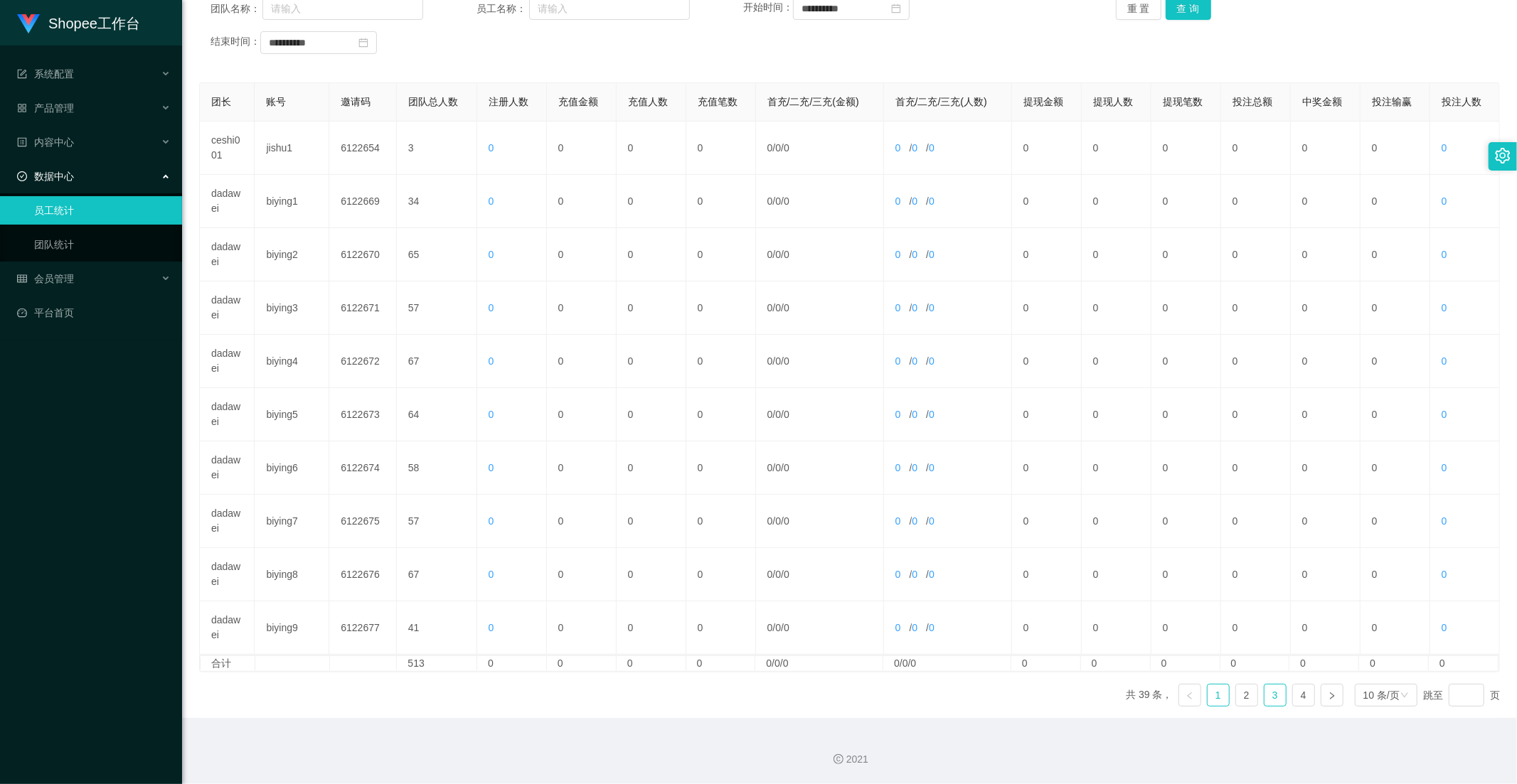
click at [1265, 695] on link "3" at bounding box center [1275, 695] width 21 height 21
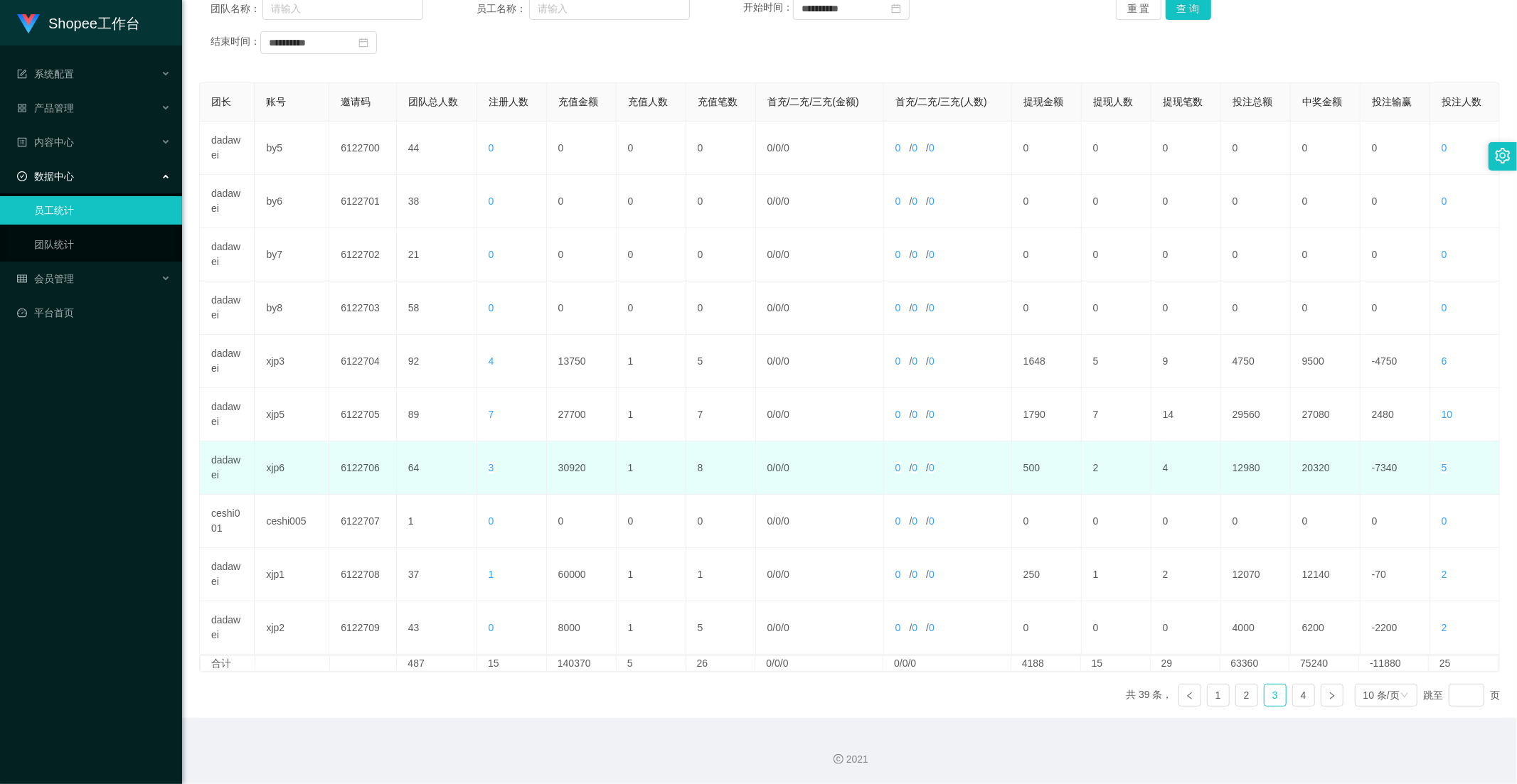
click at [572, 465] on td "30920" at bounding box center [582, 468] width 70 height 53
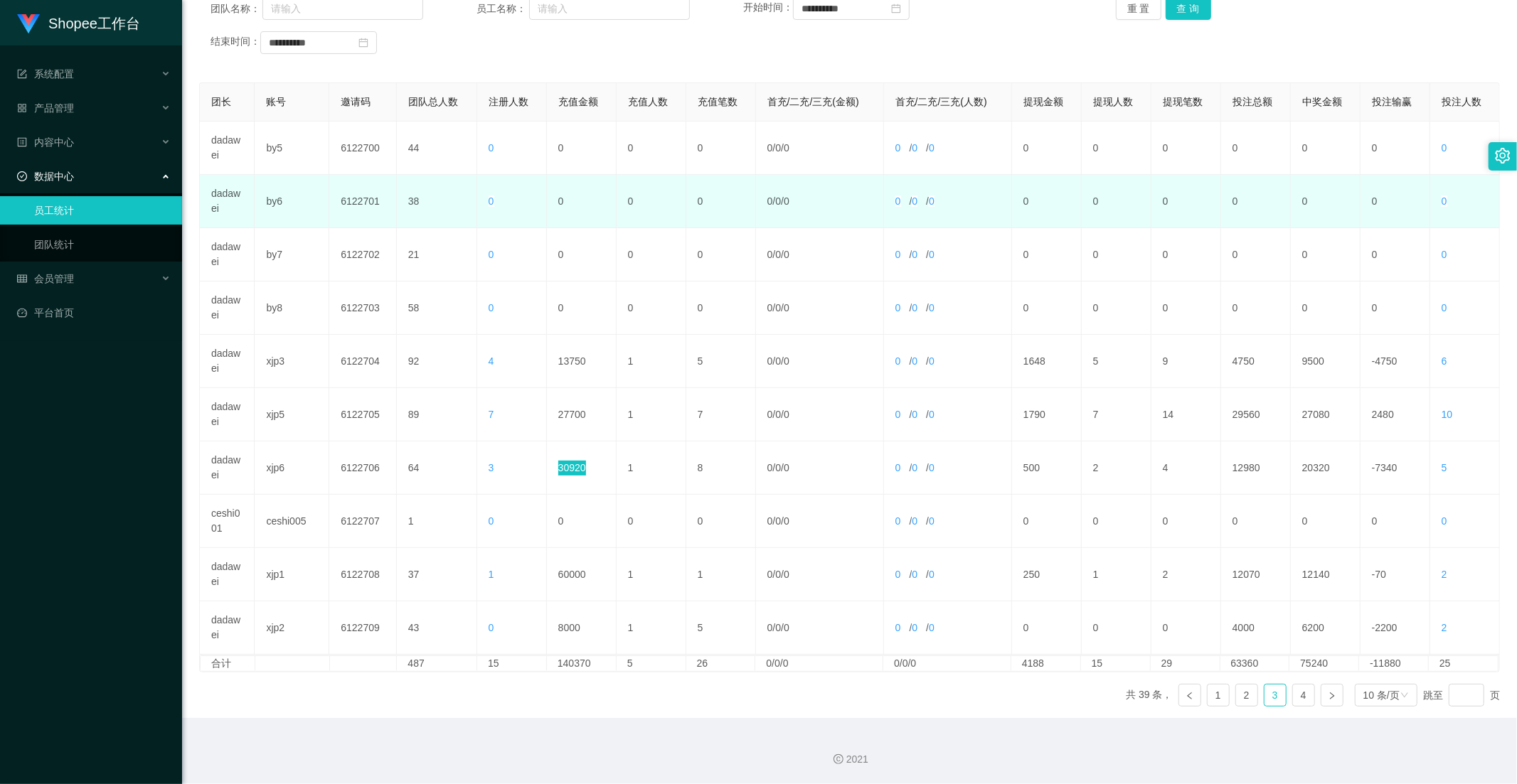
scroll to position [0, 0]
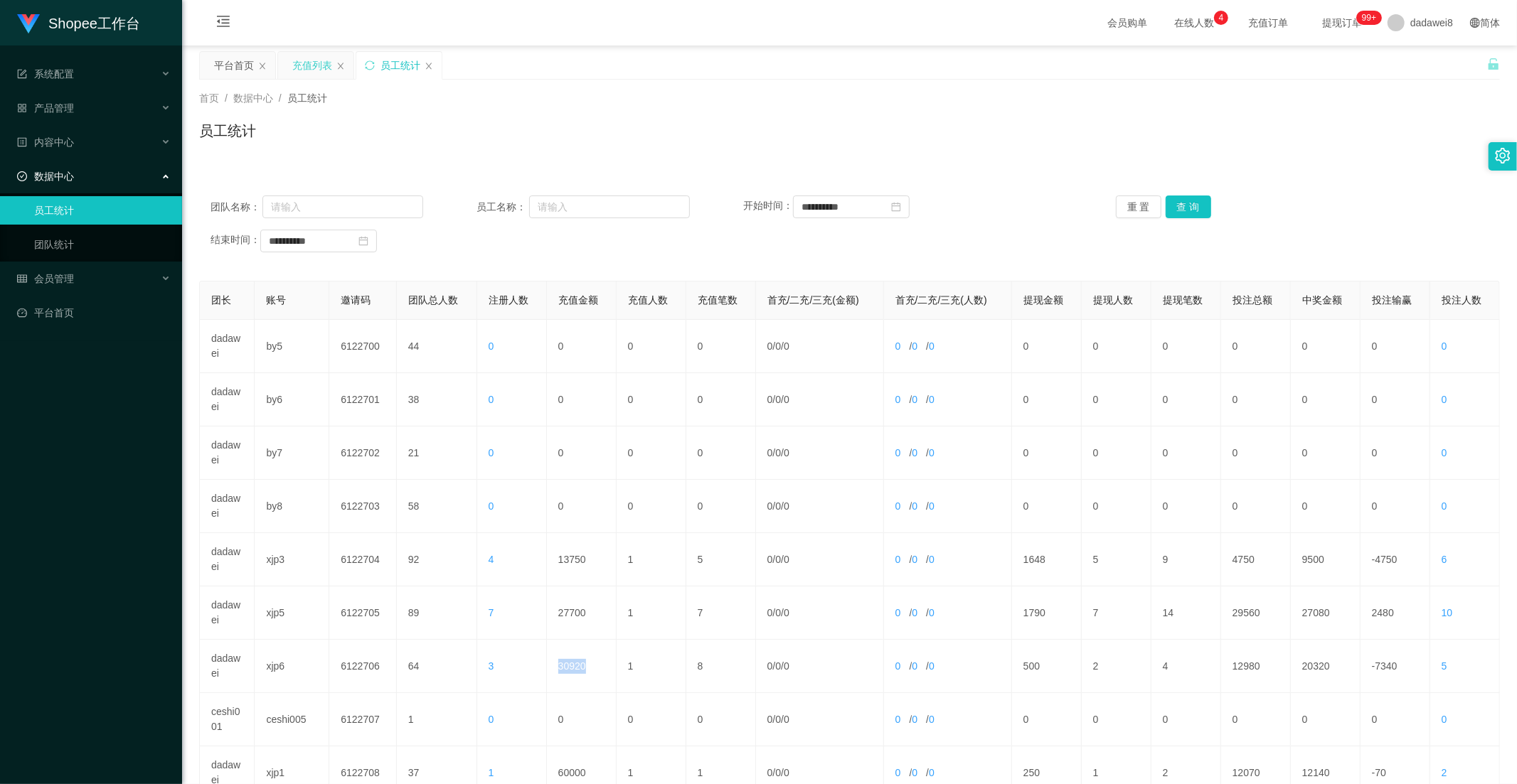
click at [326, 68] on div "充值列表" at bounding box center [312, 65] width 40 height 27
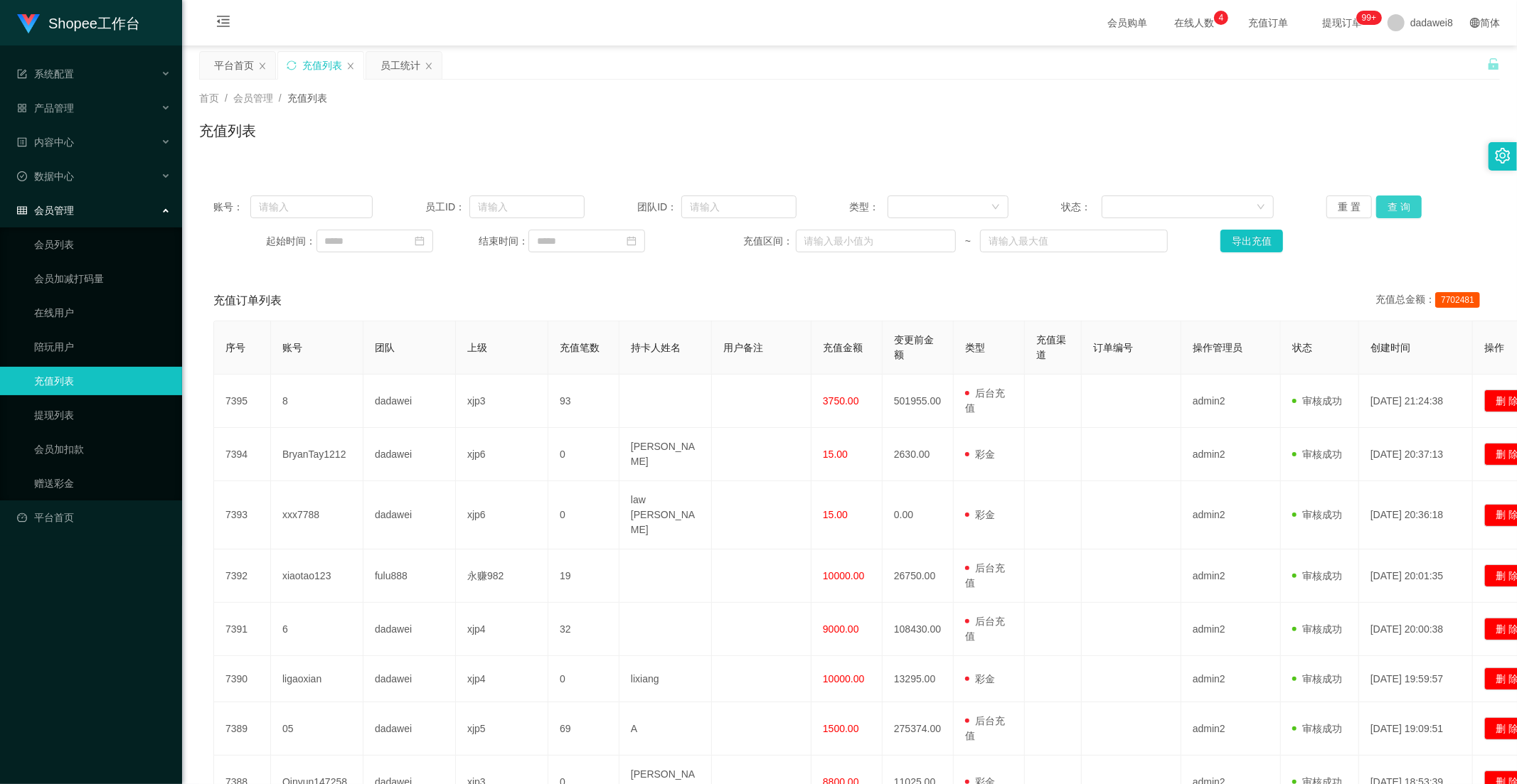
click at [1395, 209] on button "查 询" at bounding box center [1399, 207] width 46 height 23
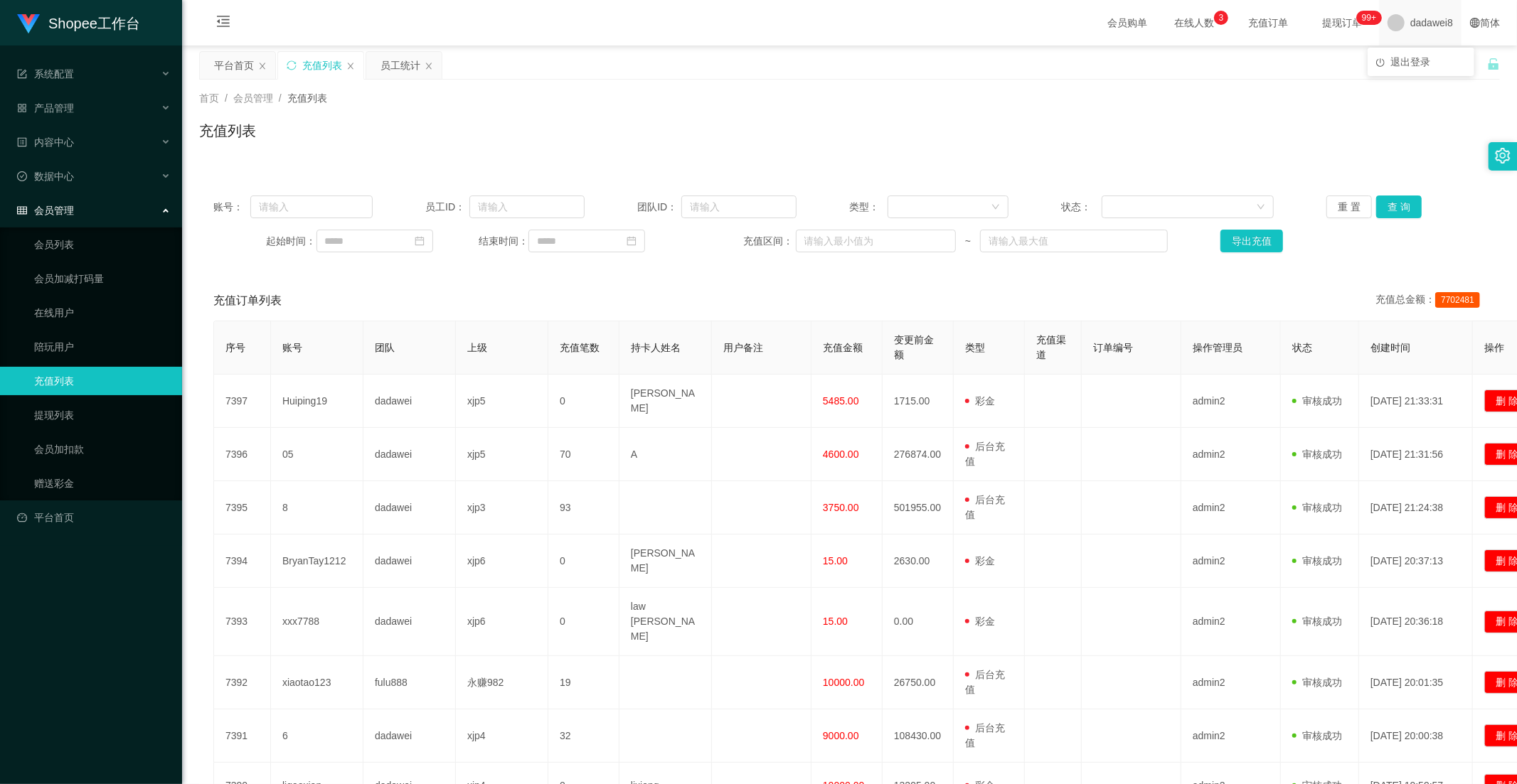
click at [1379, 24] on div "dadawei8" at bounding box center [1420, 23] width 83 height 46
click at [1388, 56] on li "退出登录" at bounding box center [1421, 62] width 106 height 23
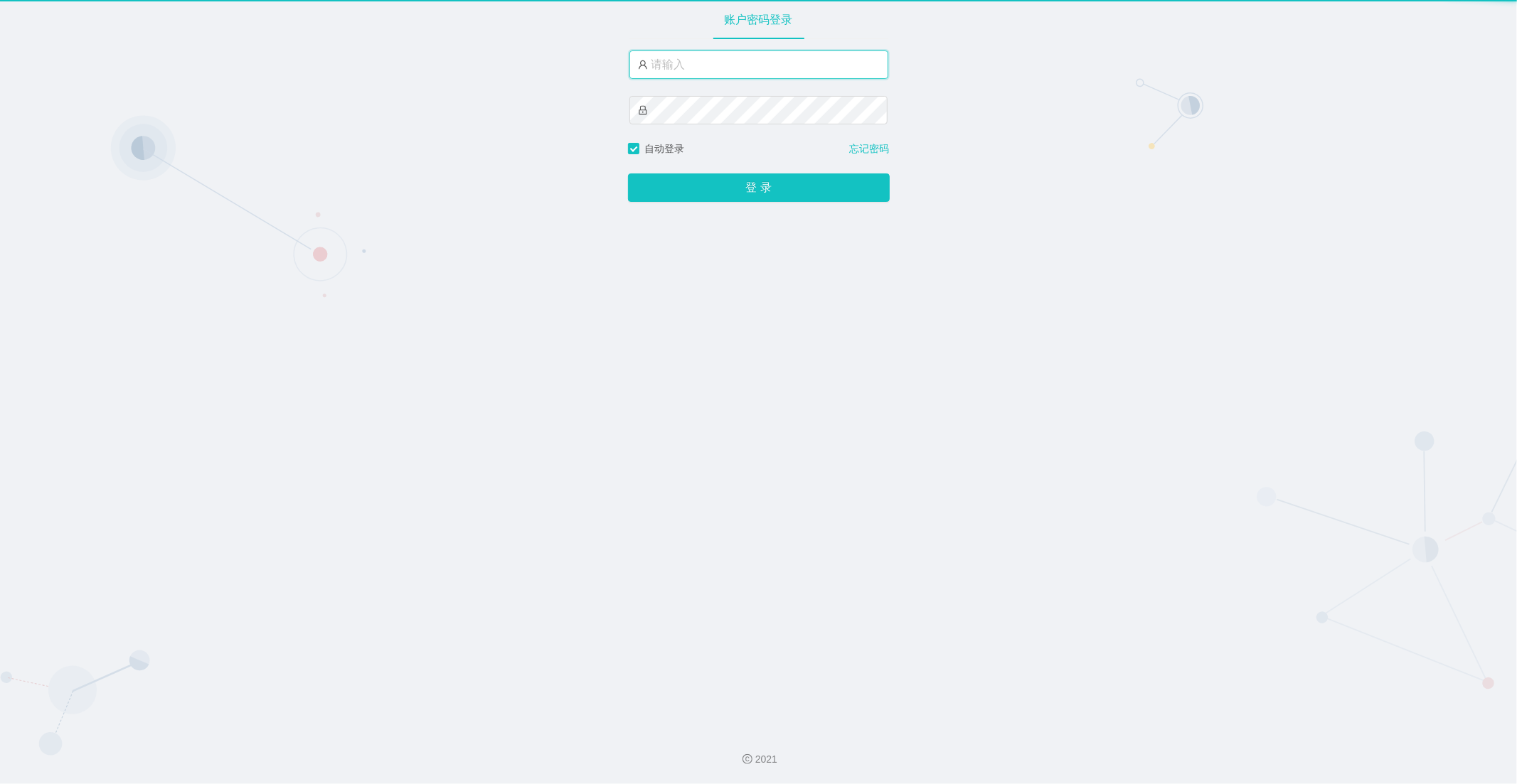
type input "dadawei8"
